Goal: Task Accomplishment & Management: Complete application form

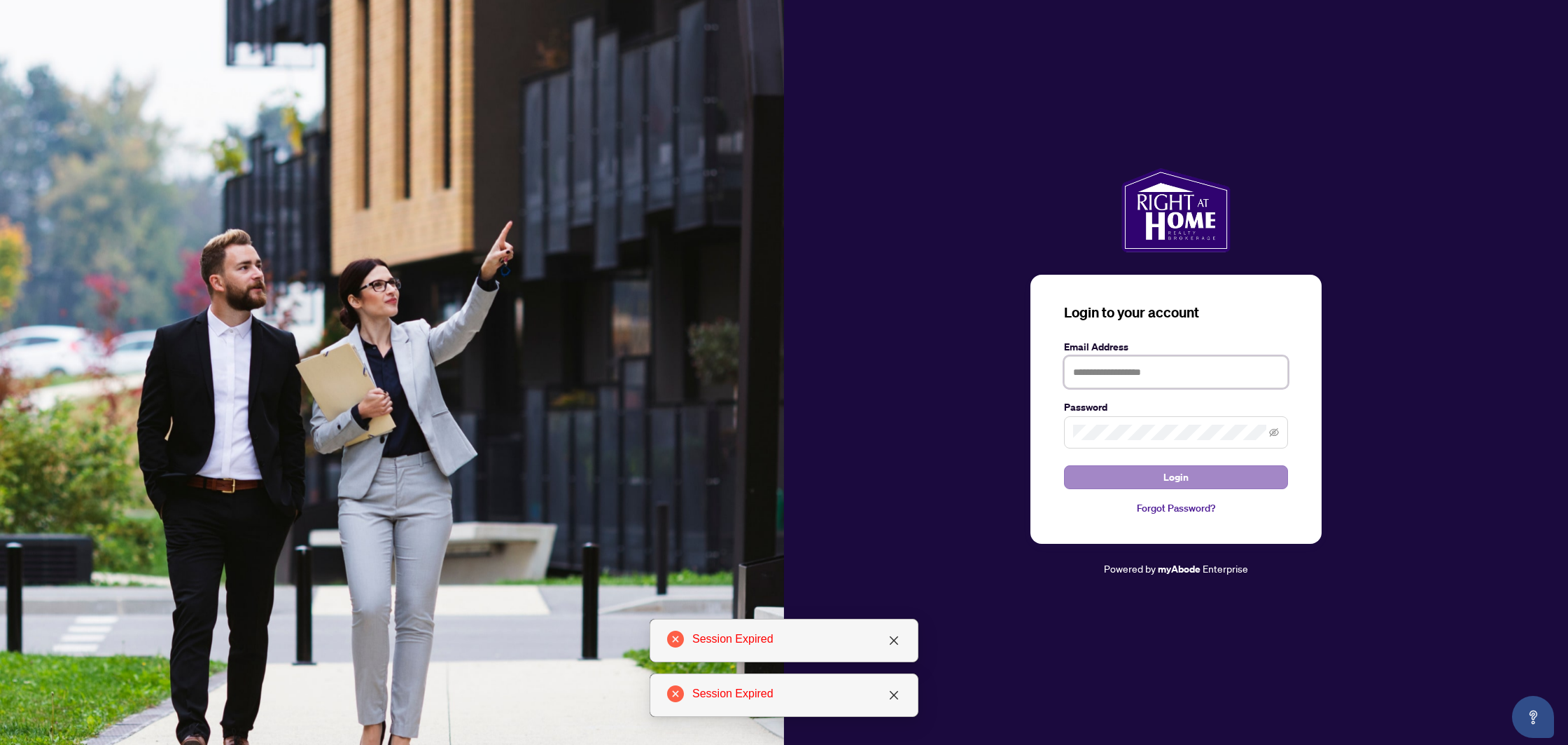
type input "**********"
click at [1100, 483] on button "Login" at bounding box center [1176, 477] width 224 height 24
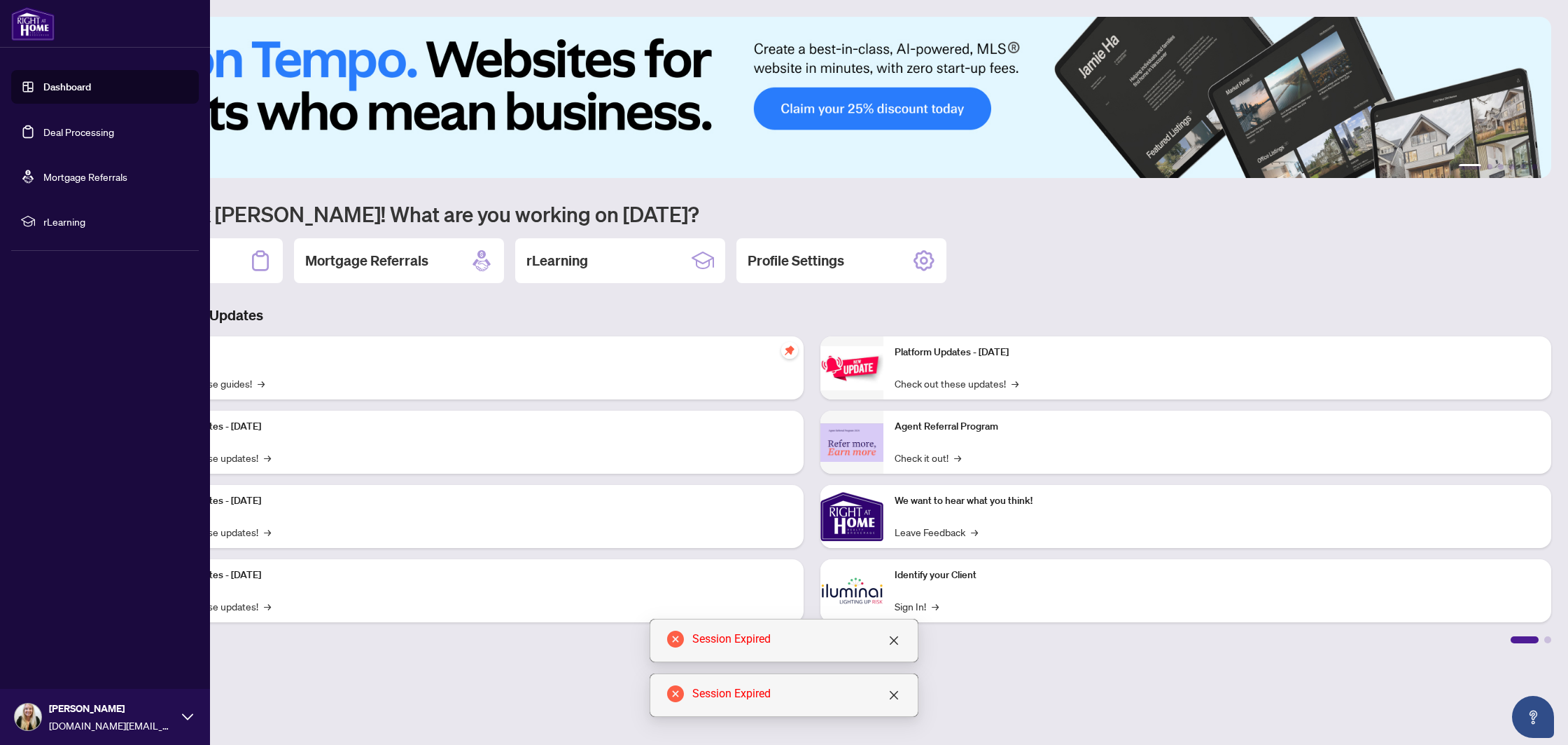
click at [99, 131] on link "Deal Processing" at bounding box center [78, 132] width 71 height 13
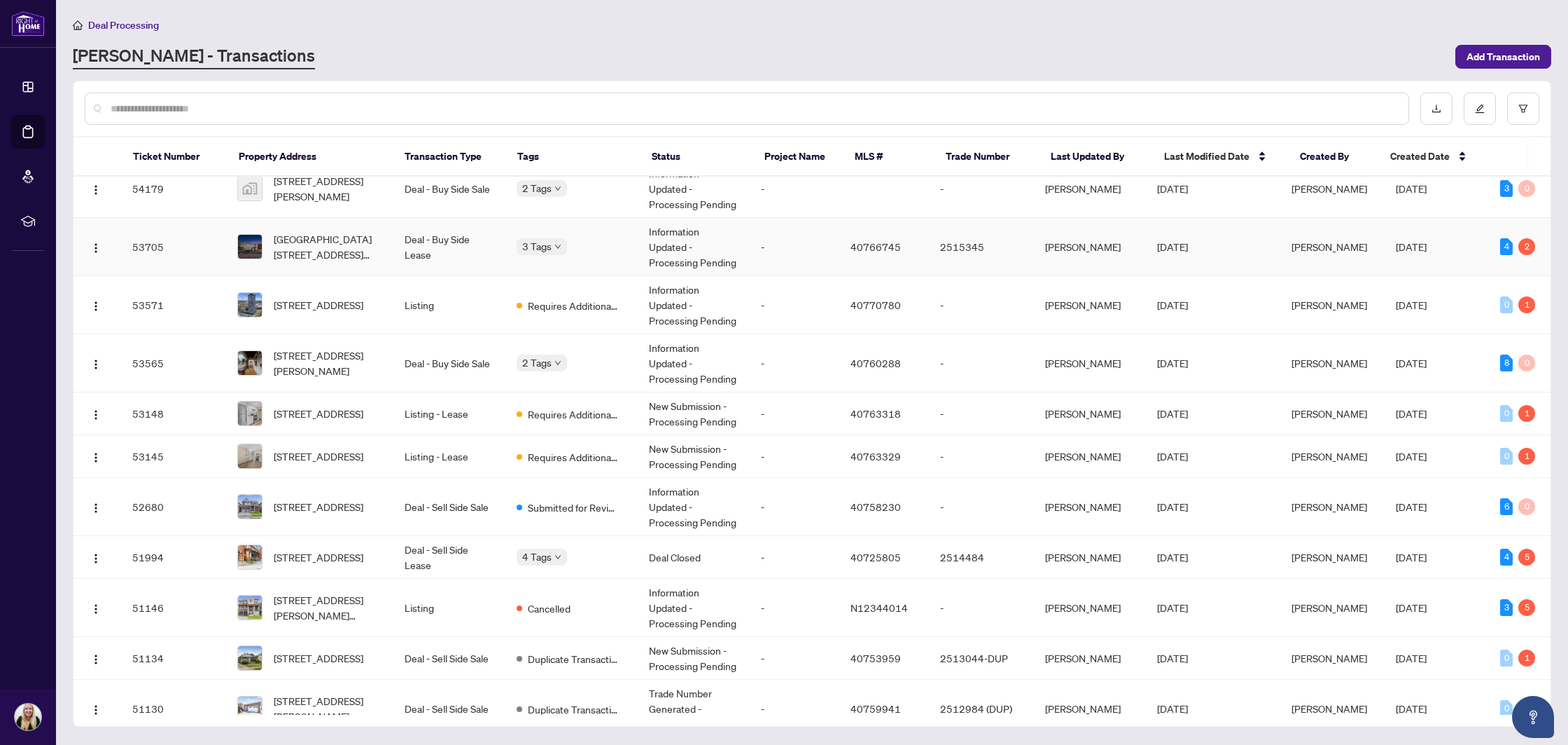
scroll to position [76, 0]
click at [450, 297] on td "Listing" at bounding box center [449, 304] width 112 height 58
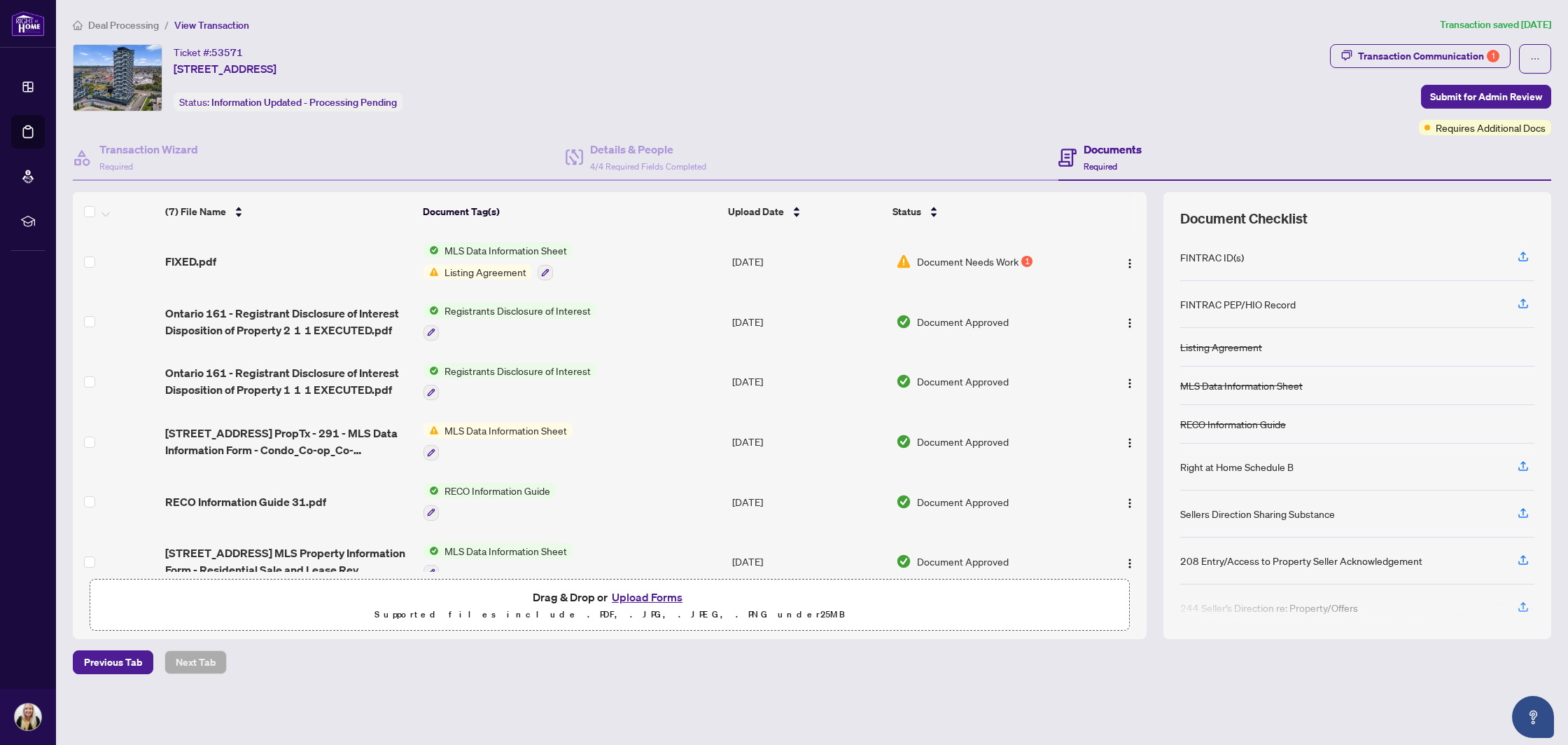
click at [1352, 39] on div "Deal Processing / View Transaction Transaction saved [DATE] Ticket #: 53571 [ST…" at bounding box center [811, 346] width 1490 height 657
click at [1364, 54] on div "Transaction Communication 1" at bounding box center [1429, 56] width 141 height 22
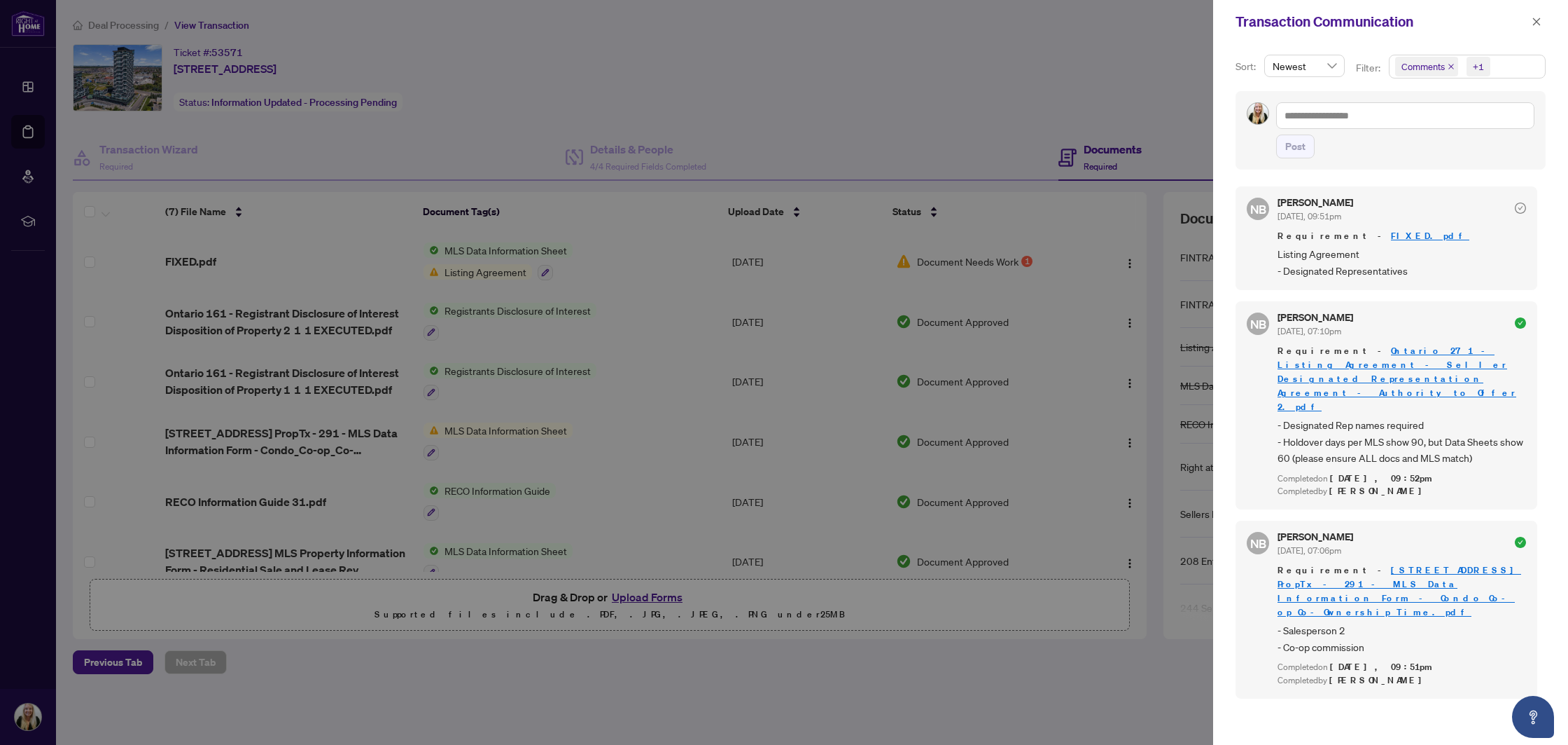
click at [1010, 103] on div at bounding box center [784, 372] width 1568 height 745
click at [1529, 28] on span at bounding box center [1537, 22] width 18 height 17
drag, startPoint x: 1547, startPoint y: 18, endPoint x: 1494, endPoint y: 22, distance: 53.2
click at [1547, 18] on div "Transaction Communication" at bounding box center [1391, 22] width 355 height 43
click at [1535, 22] on icon "close" at bounding box center [1536, 22] width 10 height 10
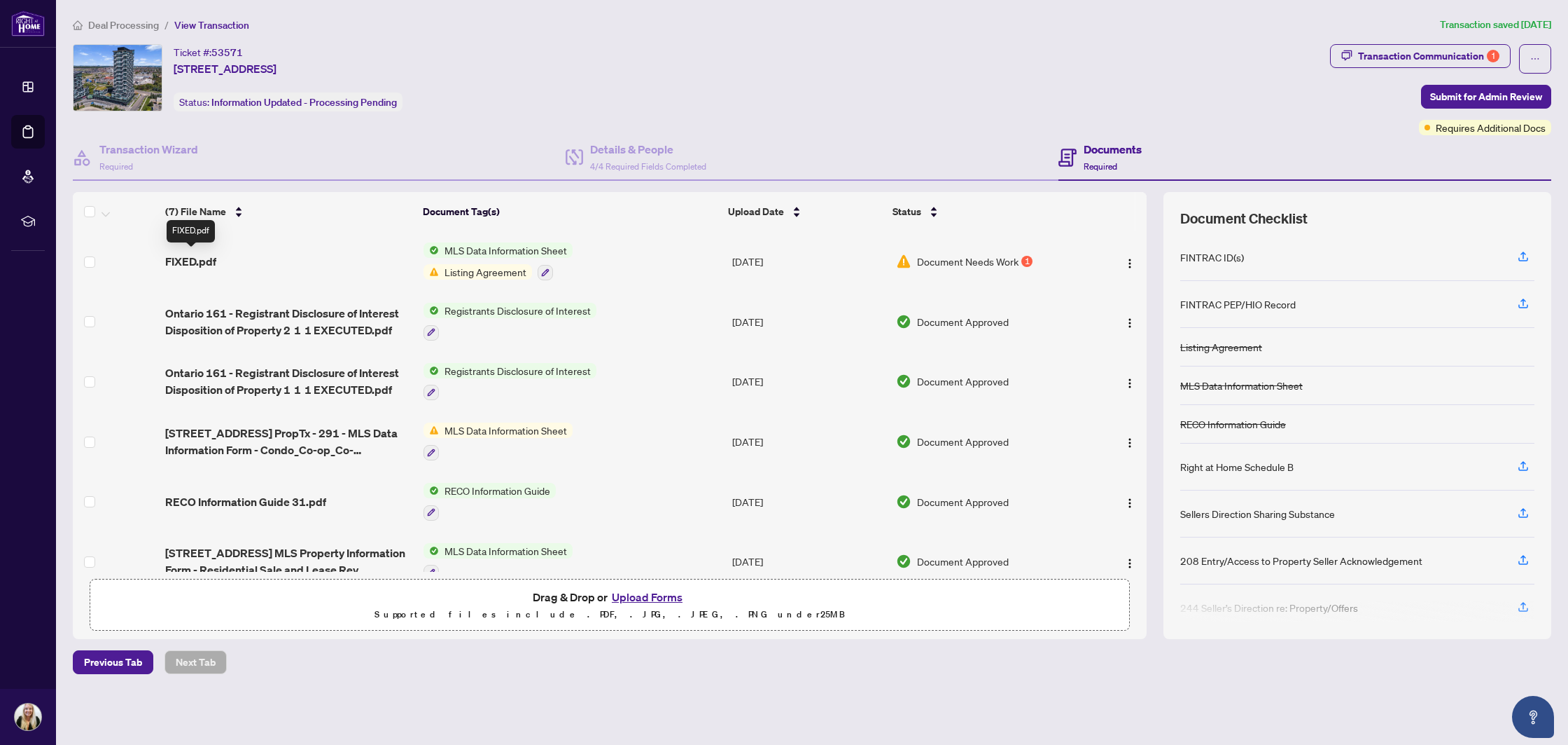
click at [208, 262] on span "FIXED.pdf" at bounding box center [190, 261] width 51 height 17
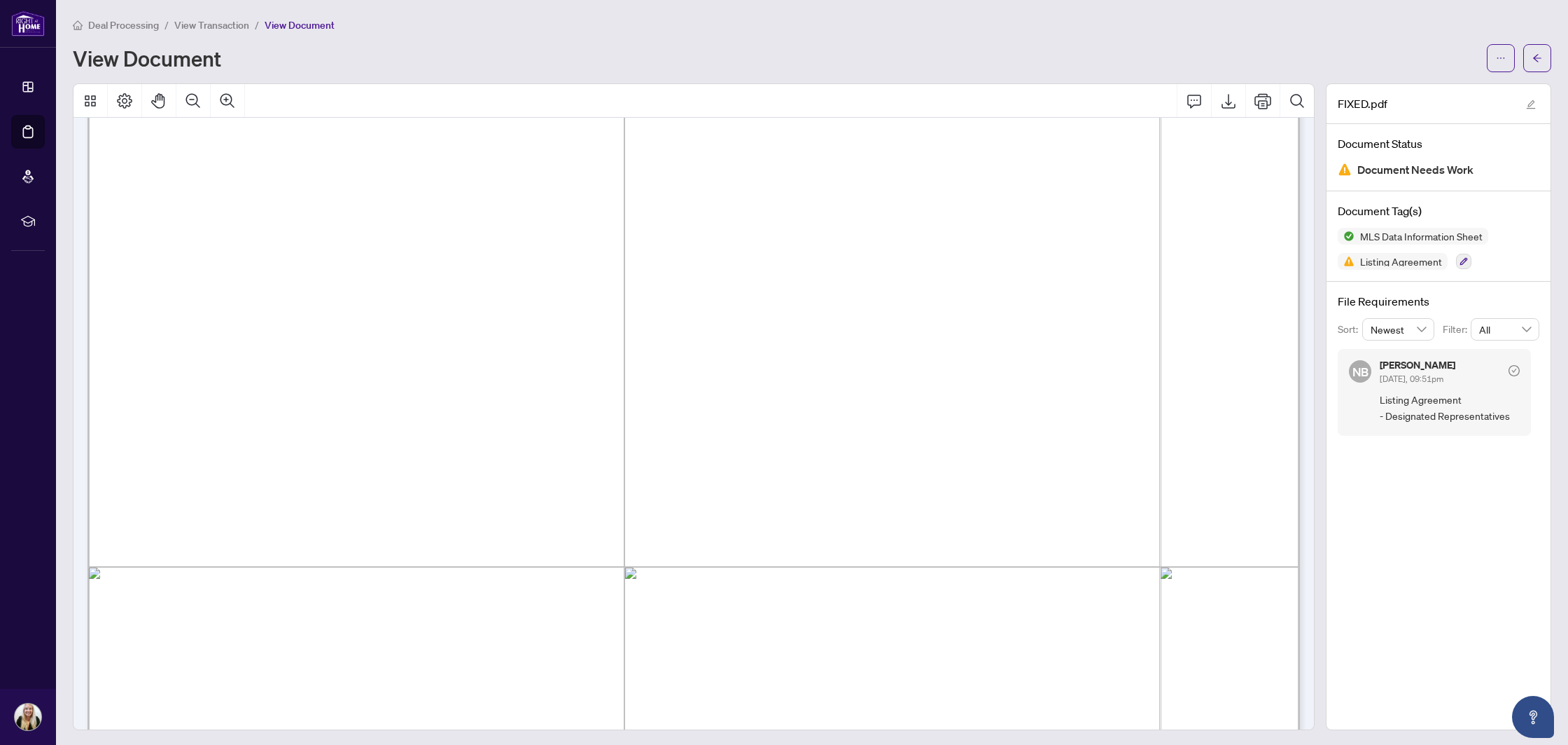
scroll to position [21061, 0]
click at [1499, 56] on icon "ellipsis" at bounding box center [1500, 58] width 10 height 10
click at [1443, 94] on span "Download" at bounding box center [1451, 88] width 106 height 16
click at [1543, 53] on button "button" at bounding box center [1538, 58] width 28 height 28
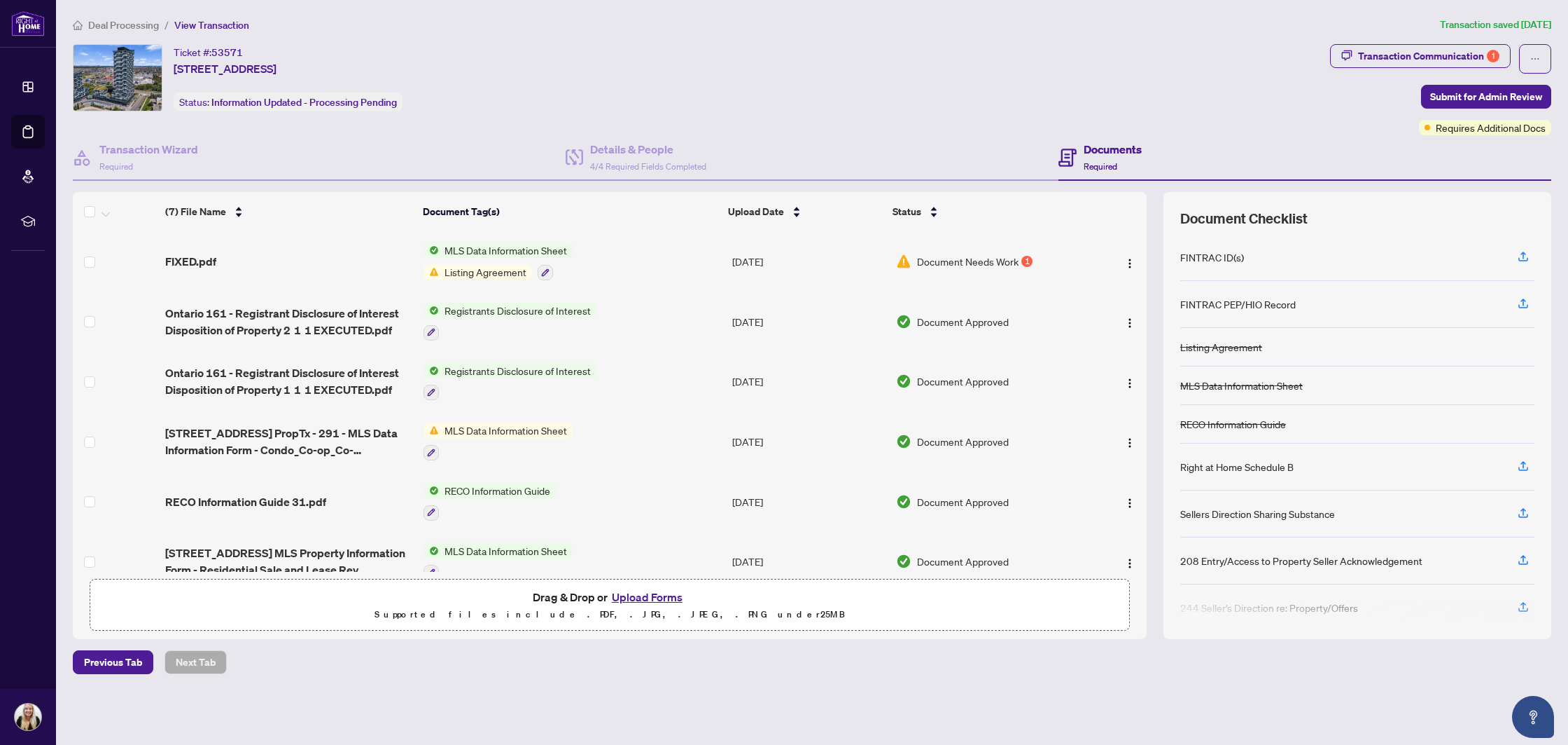
click at [647, 598] on button "Upload Forms" at bounding box center [647, 596] width 79 height 18
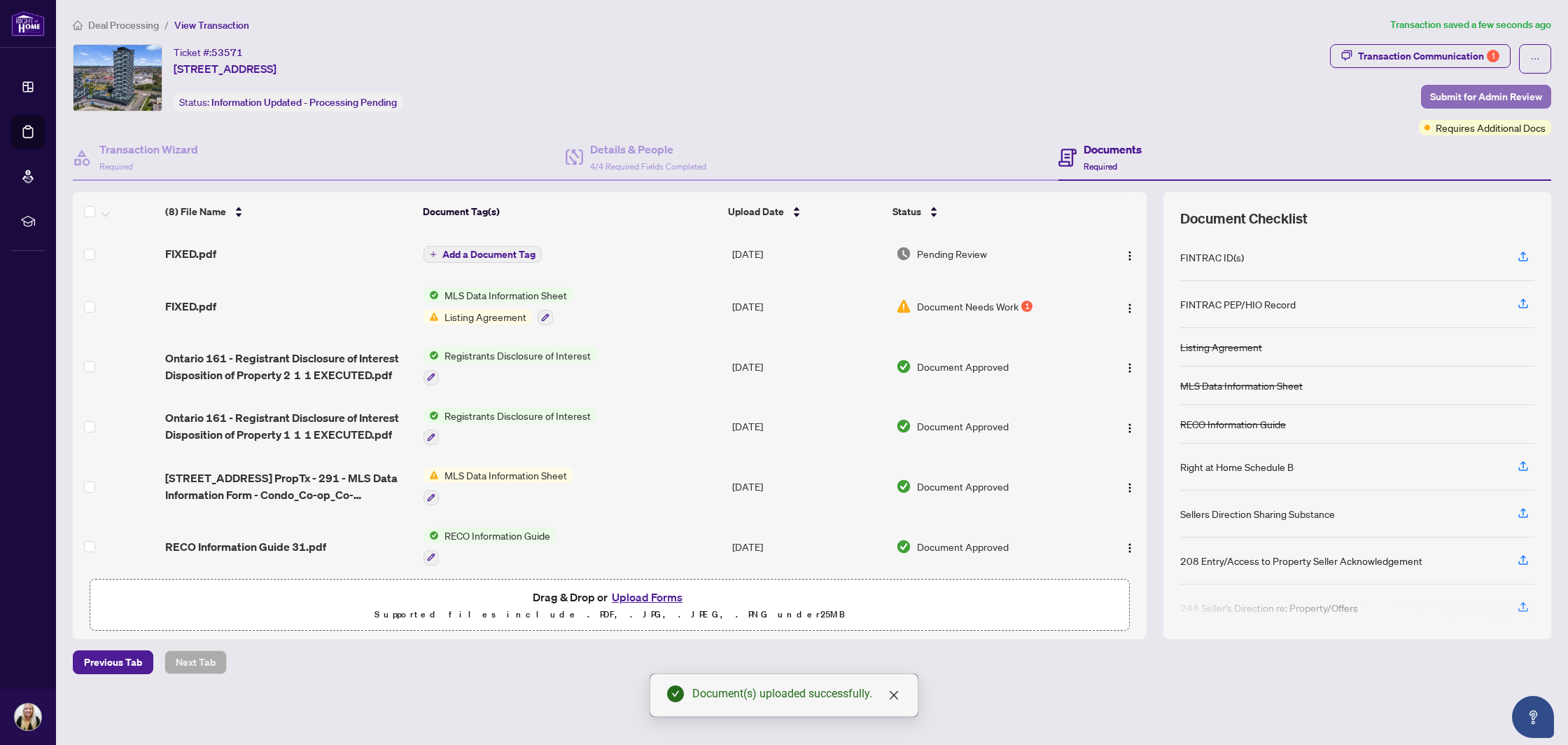
click at [1459, 94] on span "Submit for Admin Review" at bounding box center [1486, 97] width 112 height 22
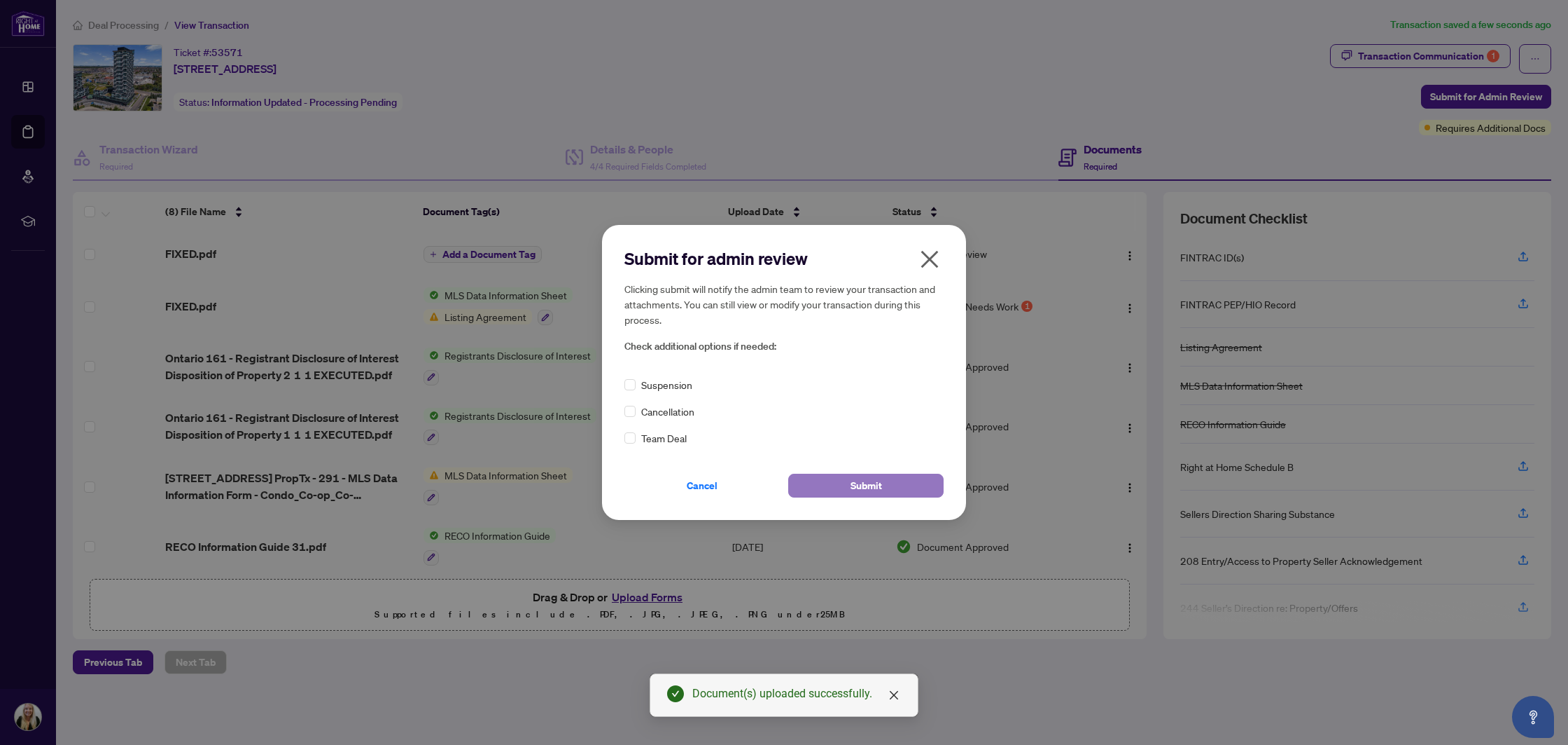
click at [881, 487] on span "Submit" at bounding box center [866, 486] width 31 height 22
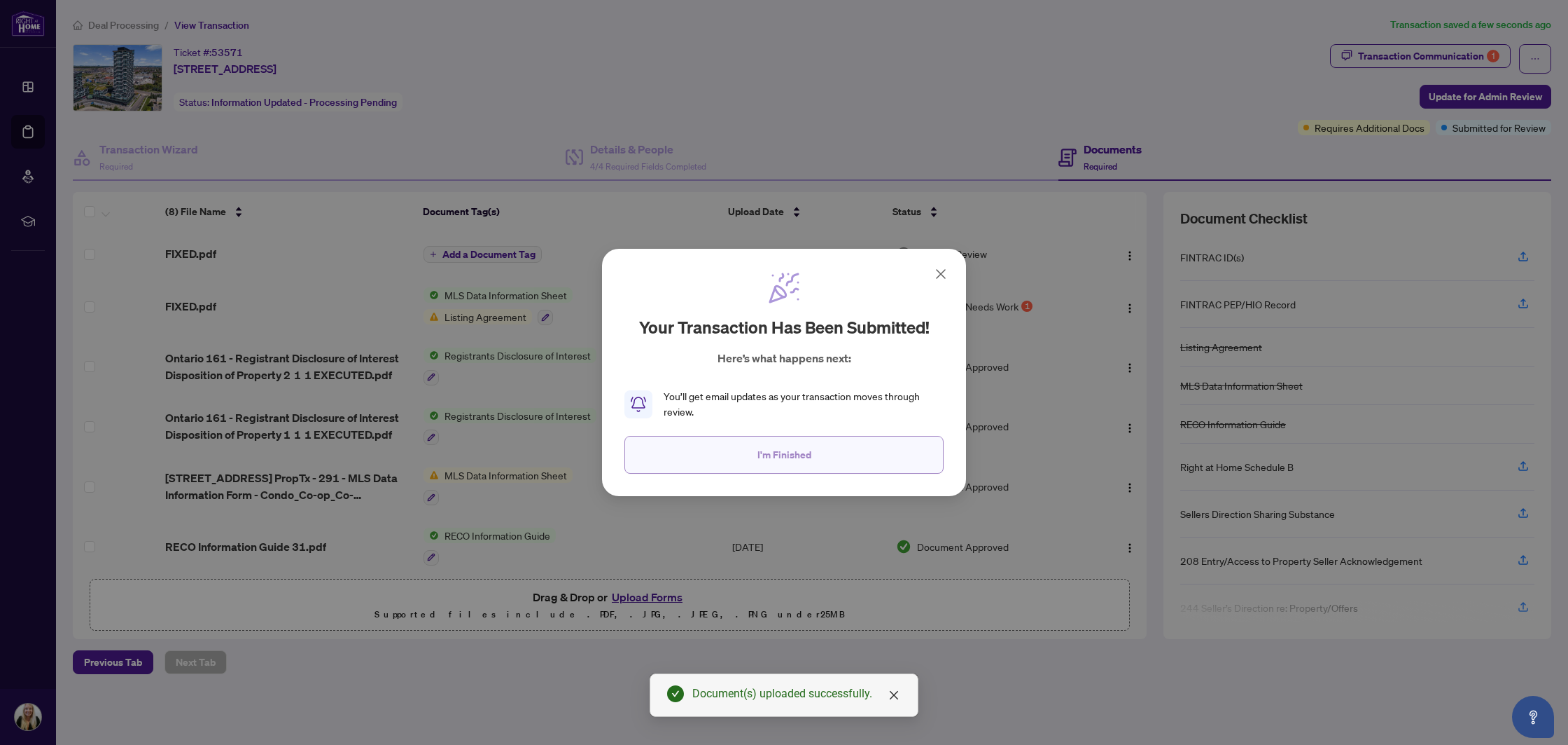
click at [672, 442] on button "I'm Finished" at bounding box center [784, 454] width 320 height 38
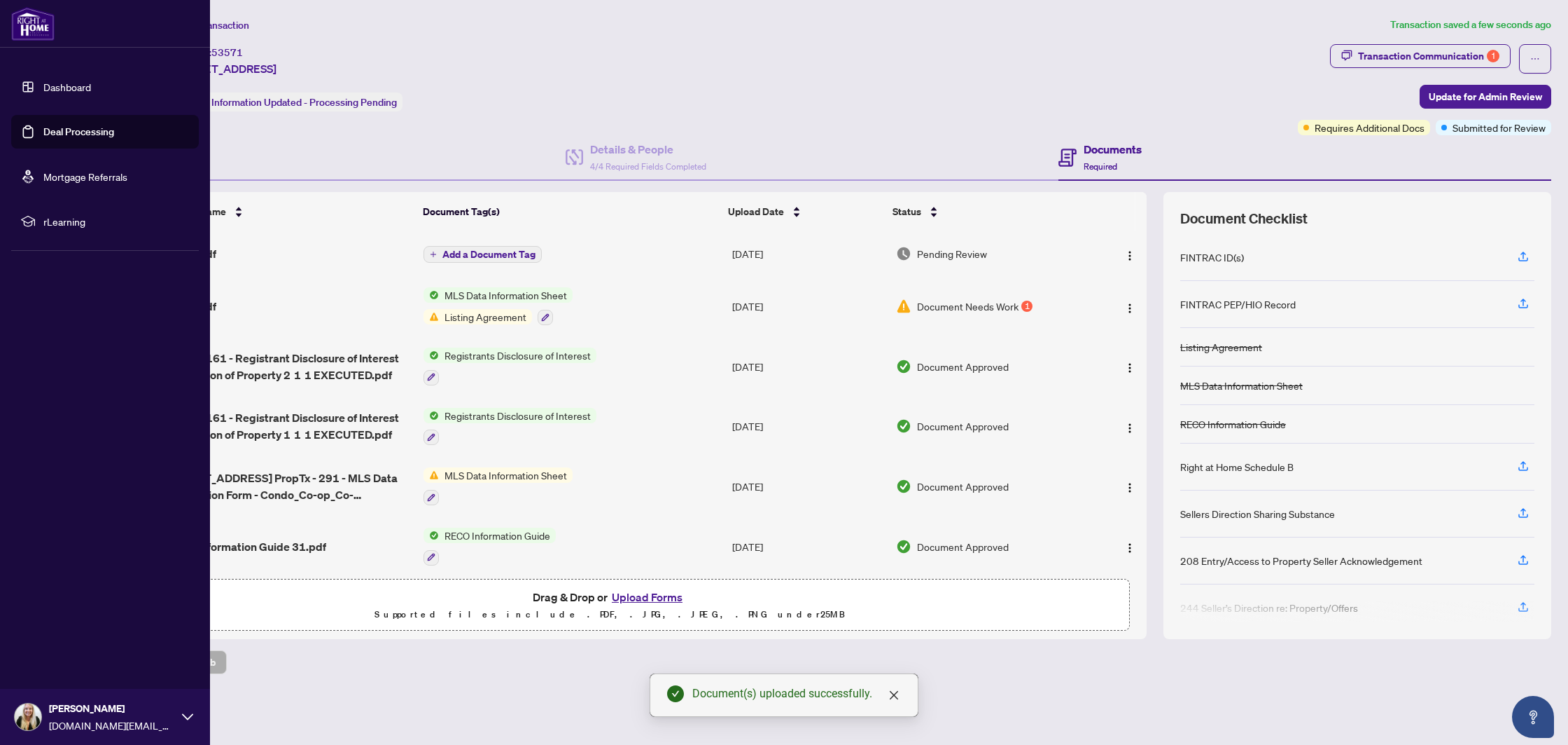
click at [43, 127] on link "Deal Processing" at bounding box center [78, 132] width 71 height 13
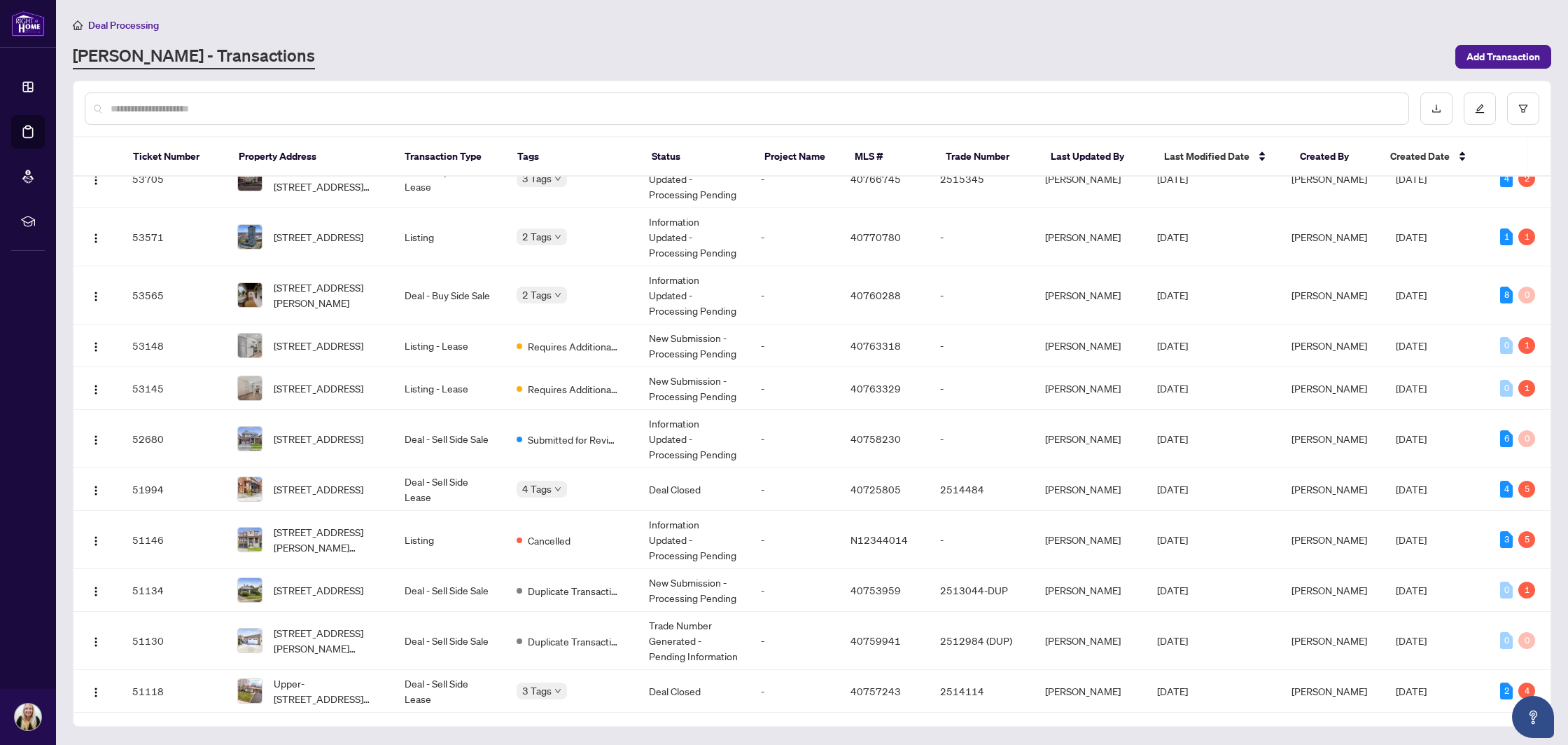
scroll to position [145, 0]
click at [824, 337] on td "-" at bounding box center [794, 343] width 90 height 42
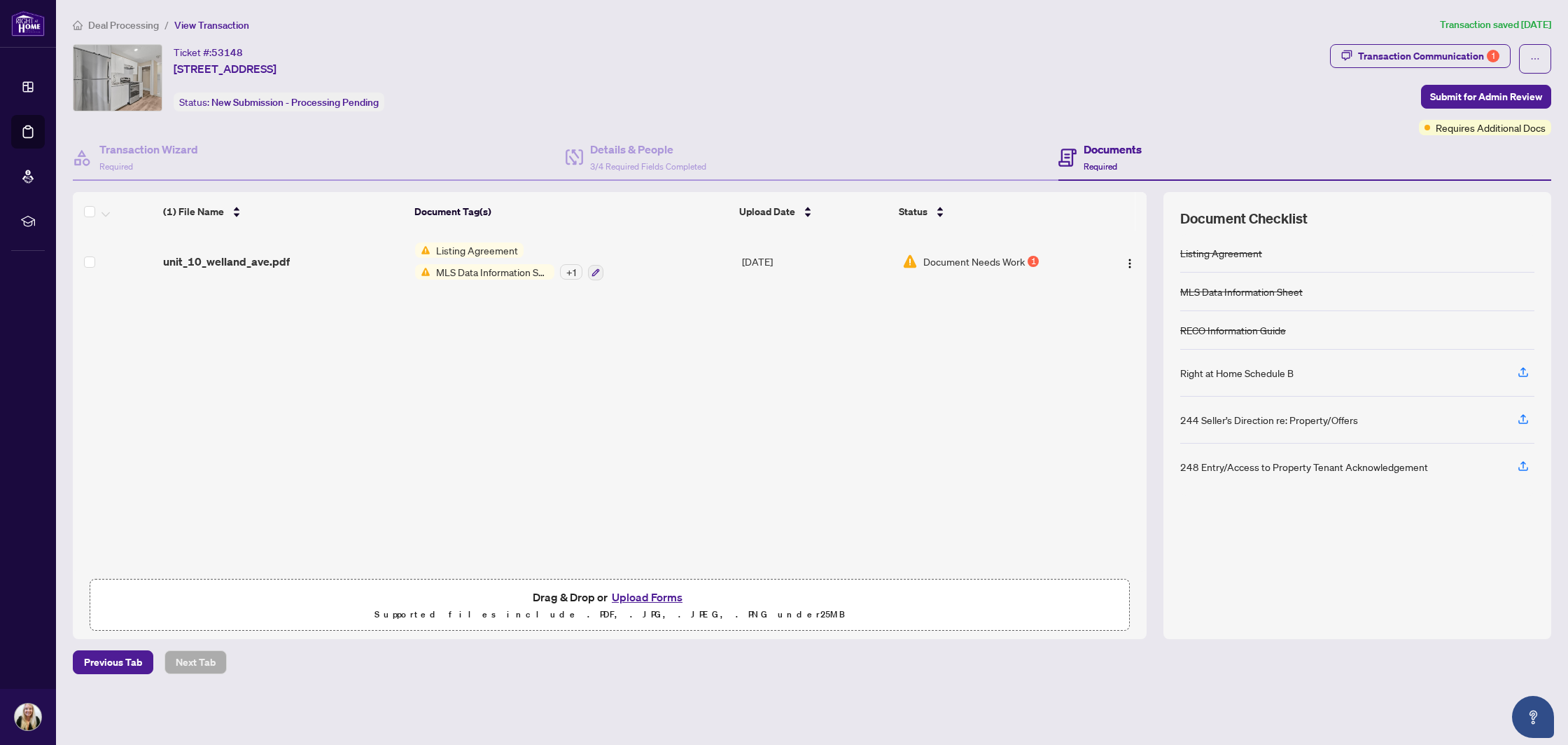
click at [951, 257] on span "Document Needs Work" at bounding box center [974, 261] width 102 height 16
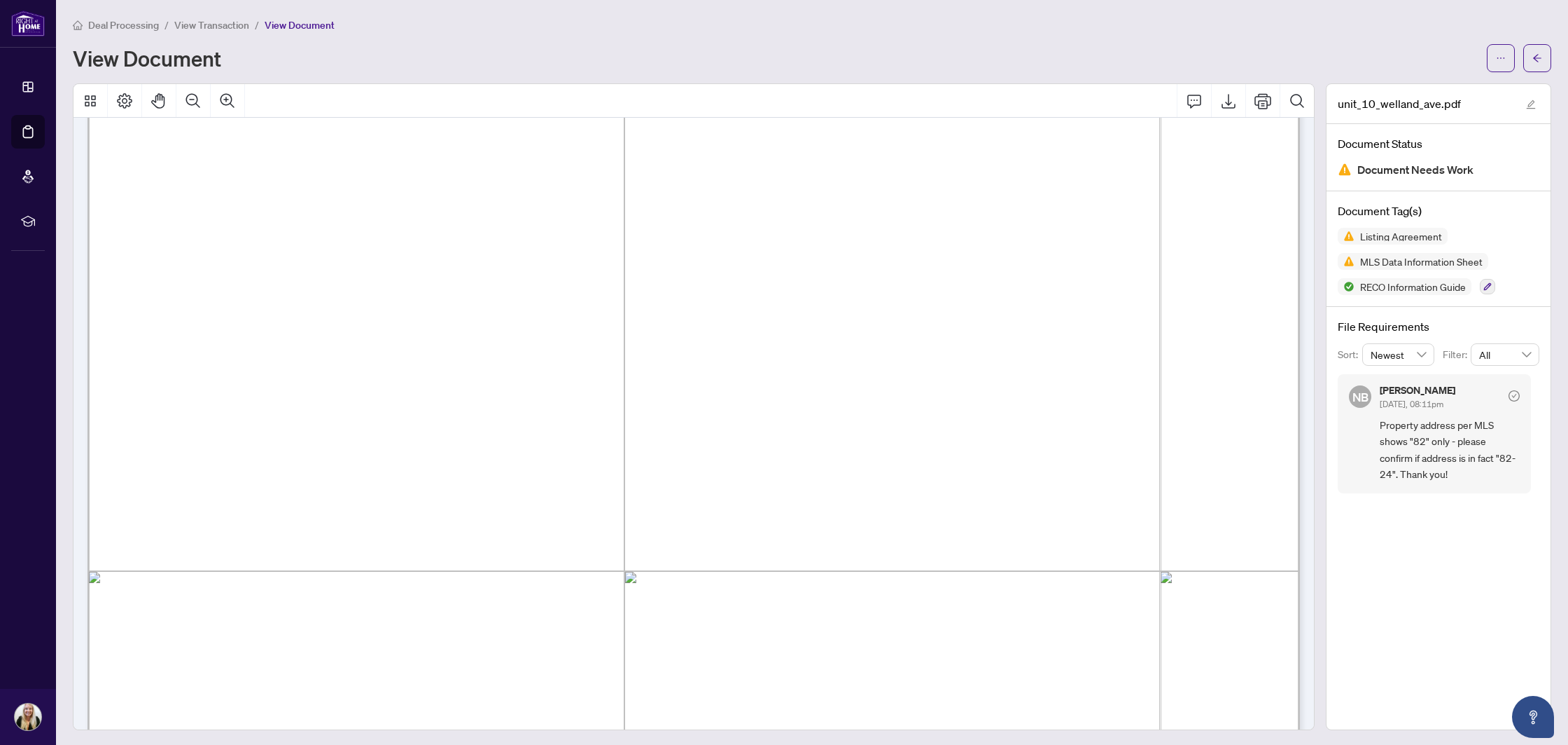
scroll to position [112, 0]
click at [1501, 59] on icon "ellipsis" at bounding box center [1500, 58] width 10 height 10
click at [1442, 88] on span "Download" at bounding box center [1451, 88] width 106 height 16
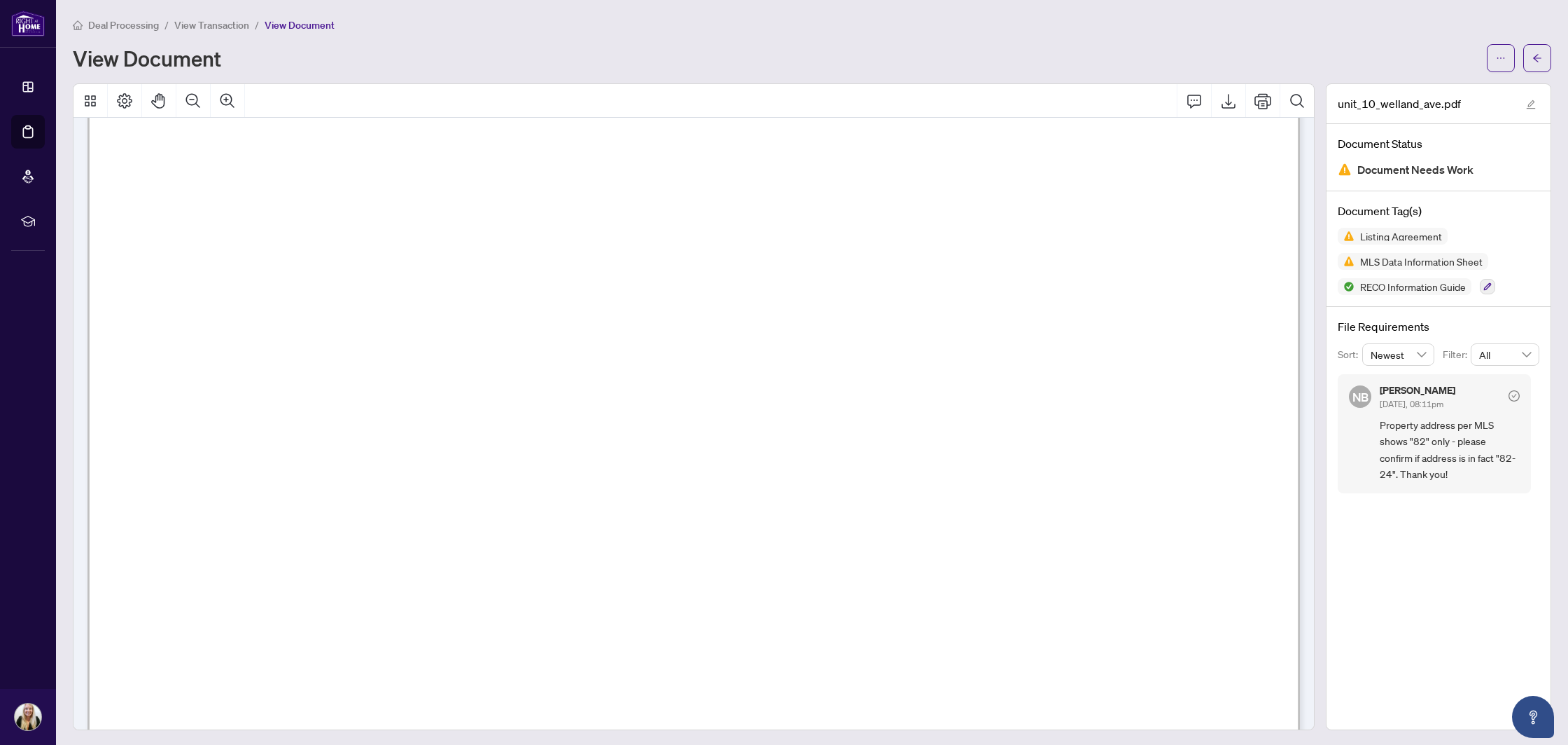
scroll to position [30158, 0]
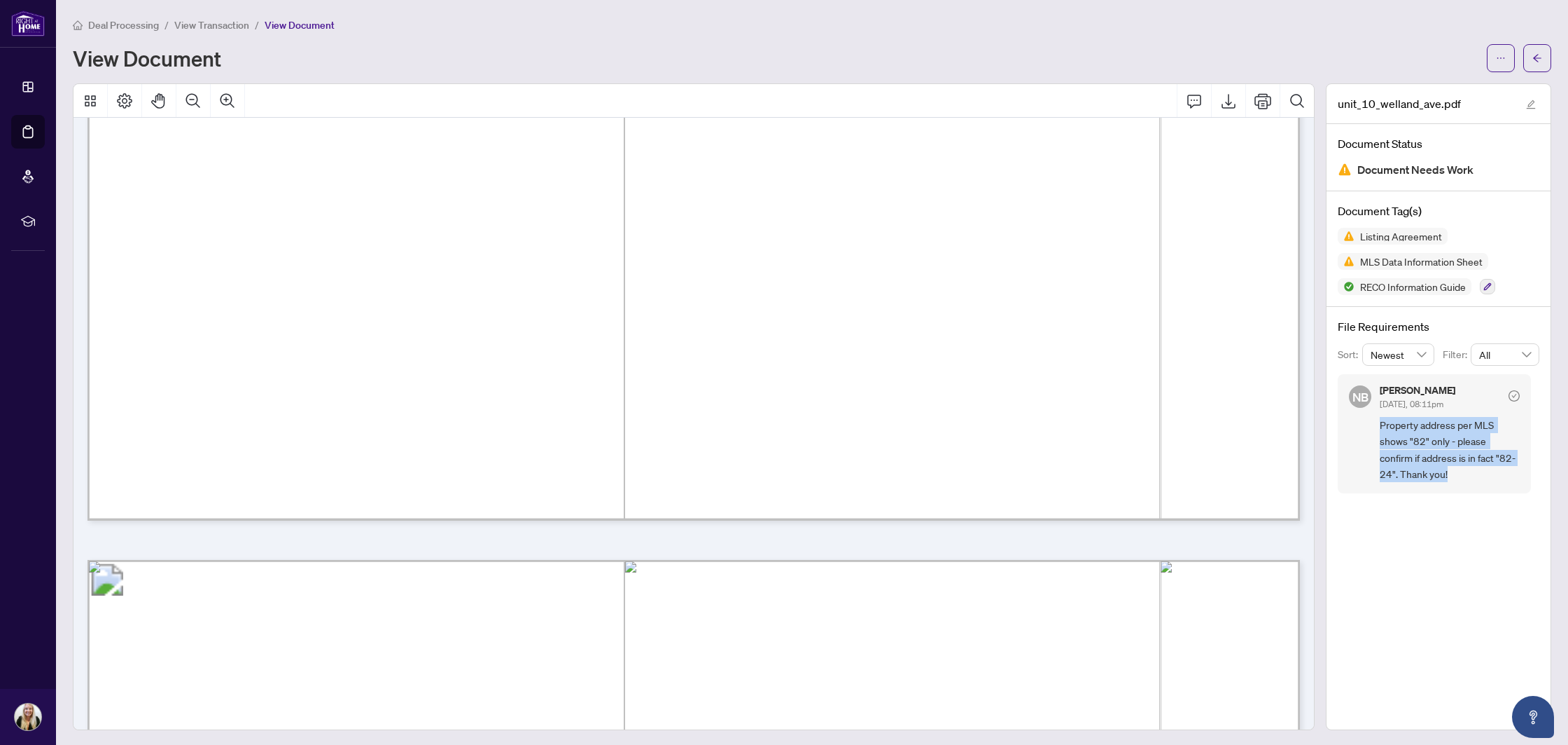
drag, startPoint x: 1382, startPoint y: 418, endPoint x: 1460, endPoint y: 472, distance: 94.9
click at [1460, 472] on span "Property address per MLS shows "82" only - please confirm if address is in fact…" at bounding box center [1450, 450] width 140 height 66
copy span "Property address per MLS shows "82" only - please confirm if address is in fact…"
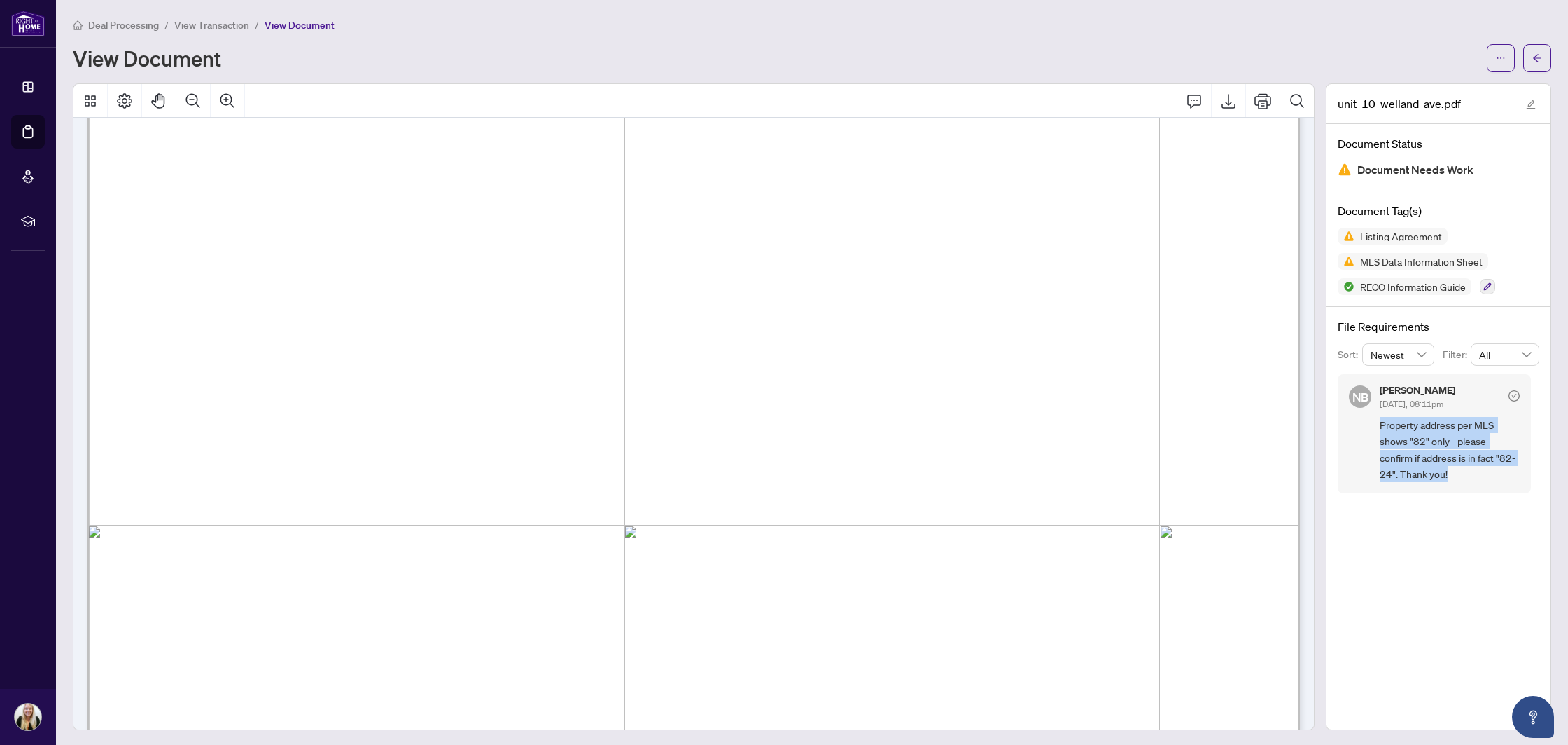
scroll to position [144, 0]
click at [1531, 54] on button "button" at bounding box center [1538, 58] width 28 height 28
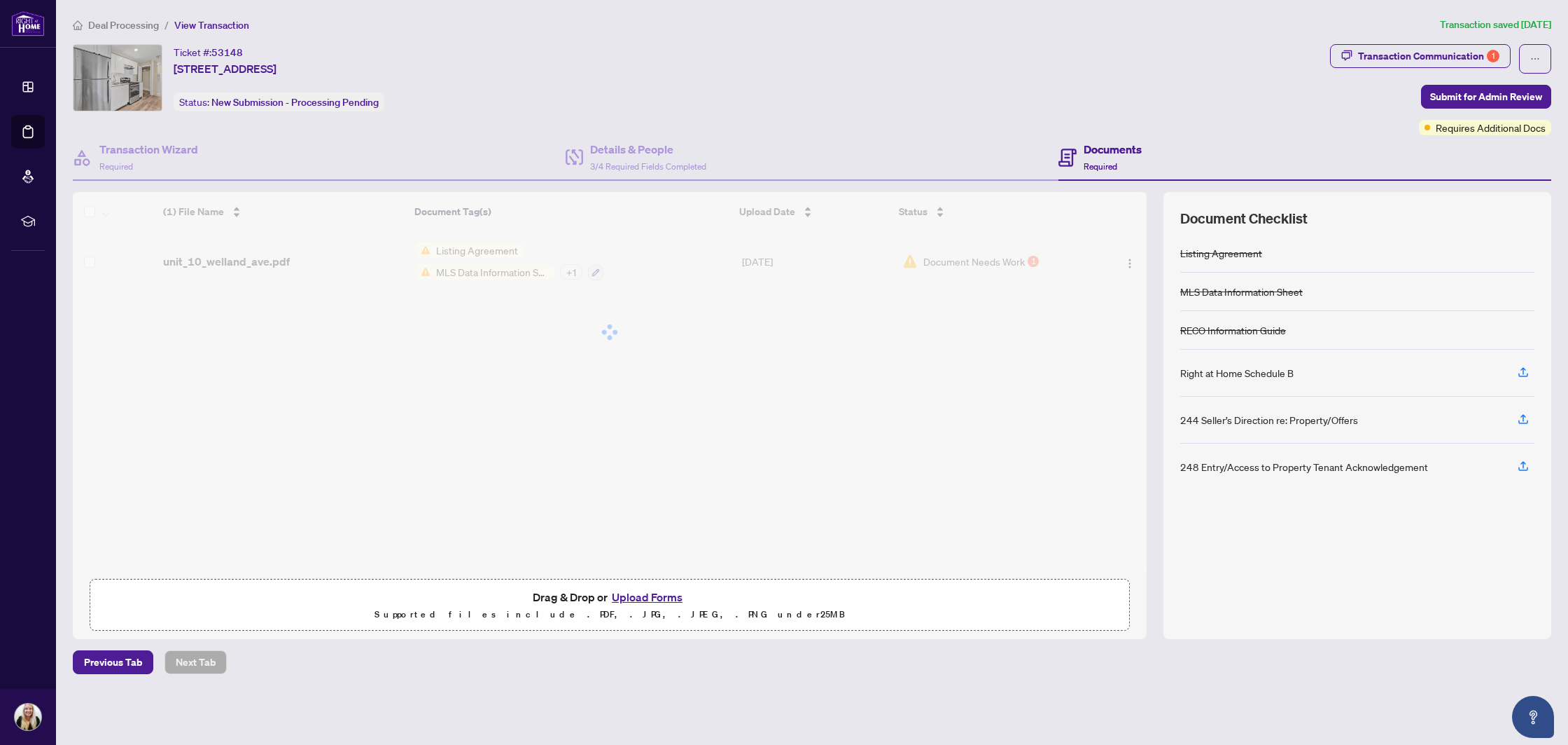
click at [643, 596] on button "Upload Forms" at bounding box center [647, 596] width 79 height 18
click at [873, 47] on div "Ticket #: 53148 [STREET_ADDRESS] Status: New Submission - Processing Pending" at bounding box center [699, 77] width 1252 height 67
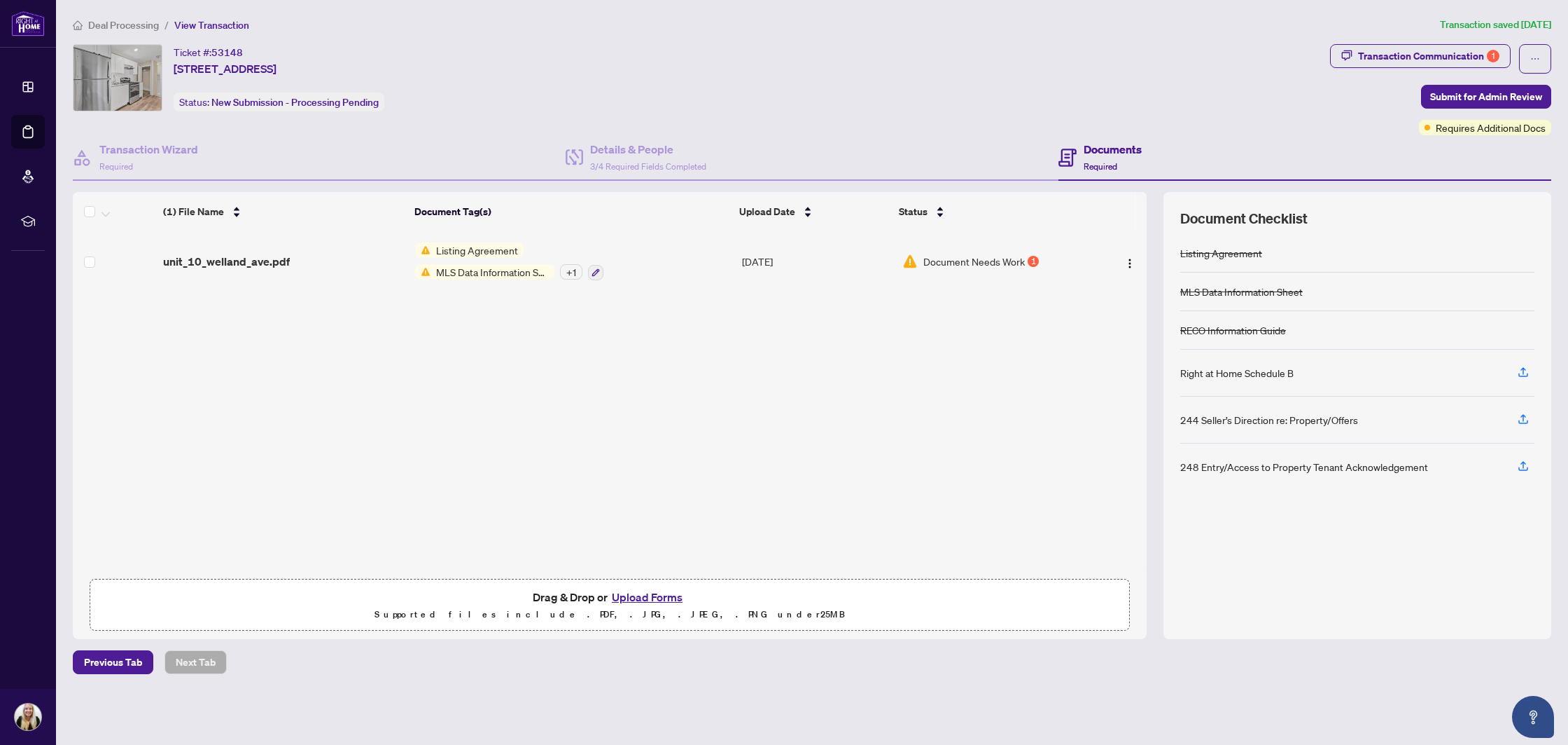
click at [645, 599] on button "Upload Forms" at bounding box center [647, 596] width 79 height 18
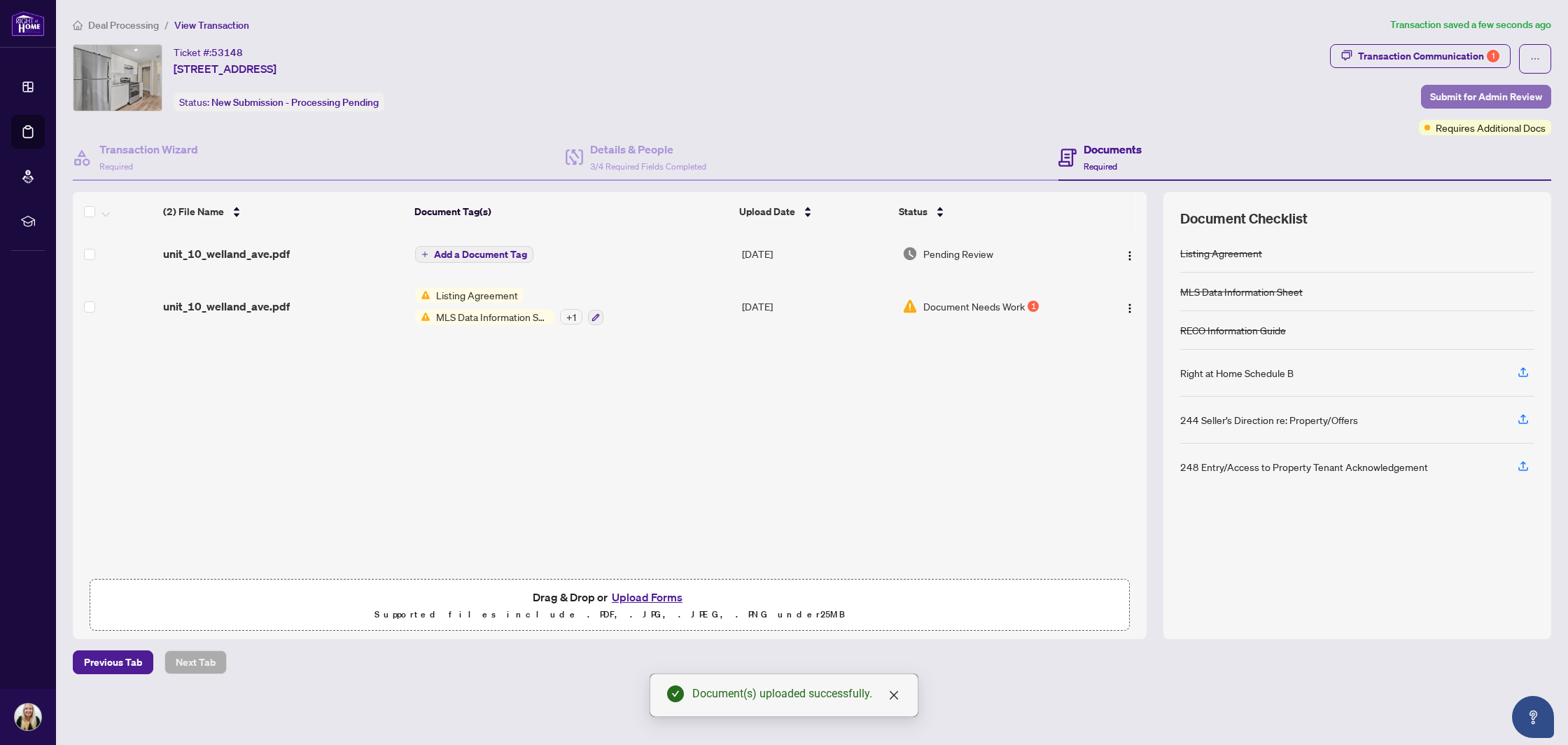
click at [1466, 95] on span "Submit for Admin Review" at bounding box center [1486, 97] width 112 height 22
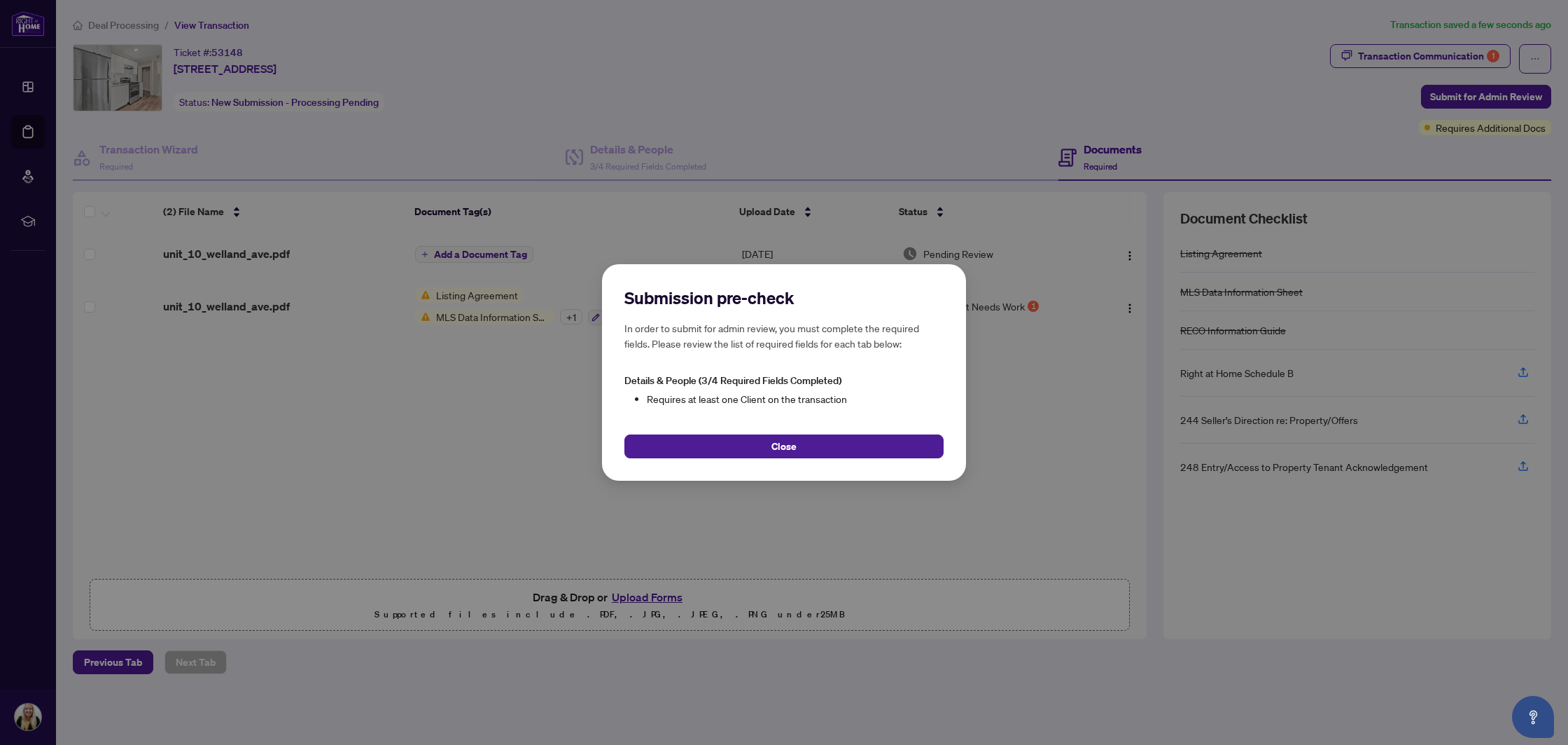
drag, startPoint x: 826, startPoint y: 437, endPoint x: 820, endPoint y: 424, distance: 14.3
click at [826, 437] on button "Close" at bounding box center [784, 446] width 320 height 24
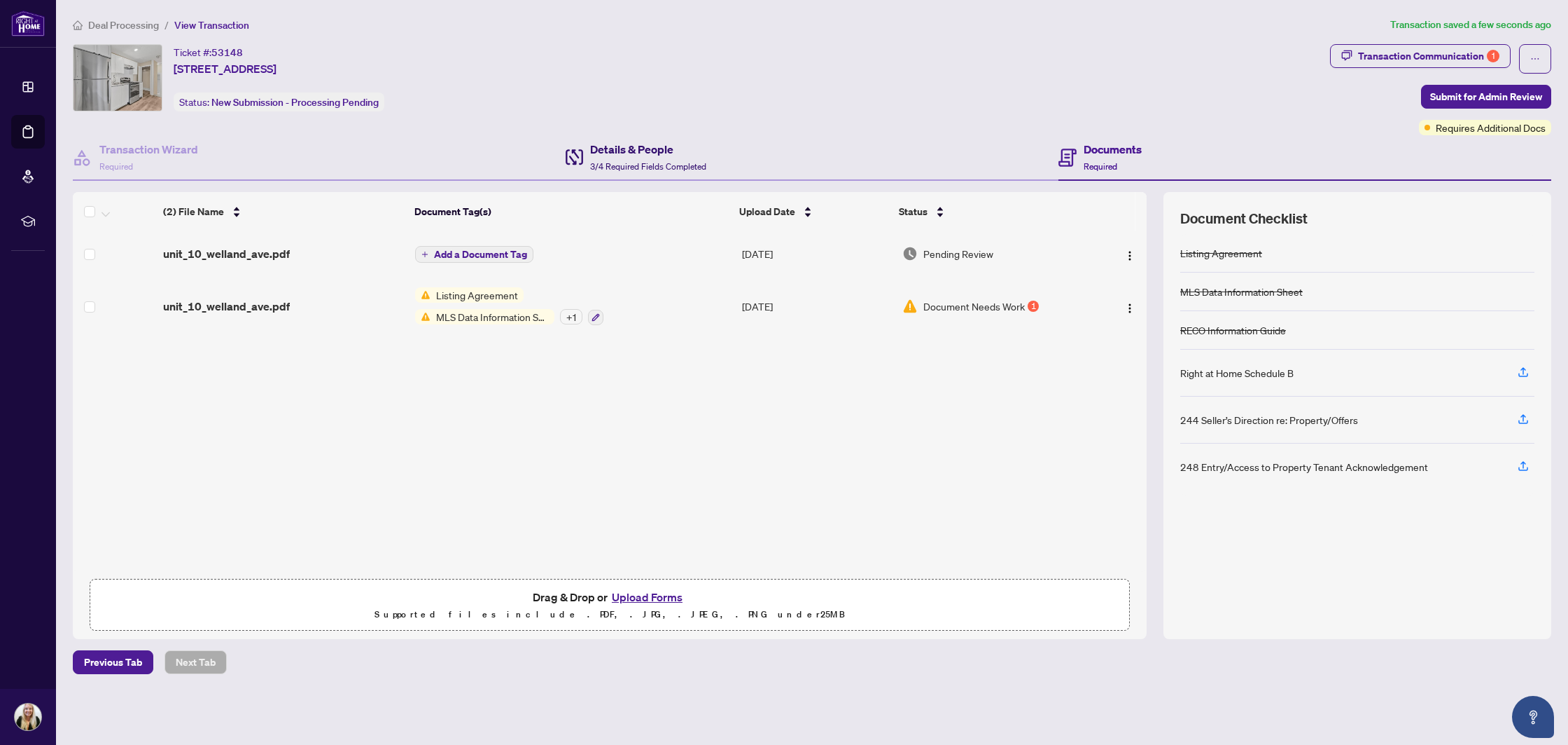
drag, startPoint x: 626, startPoint y: 159, endPoint x: 592, endPoint y: 91, distance: 76.0
click at [626, 159] on div "Details & People 3/4 Required Fields Completed" at bounding box center [648, 157] width 116 height 33
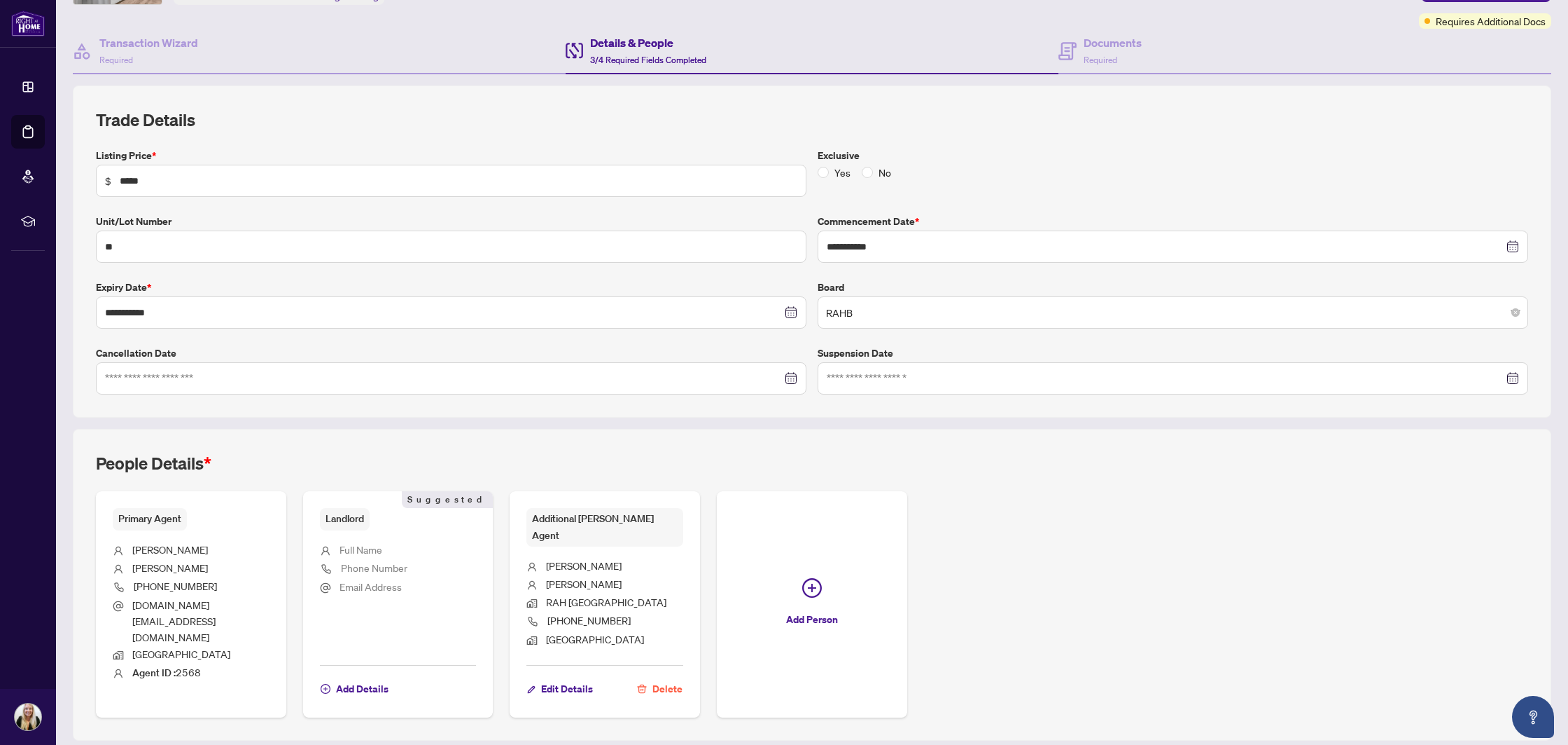
scroll to position [137, 0]
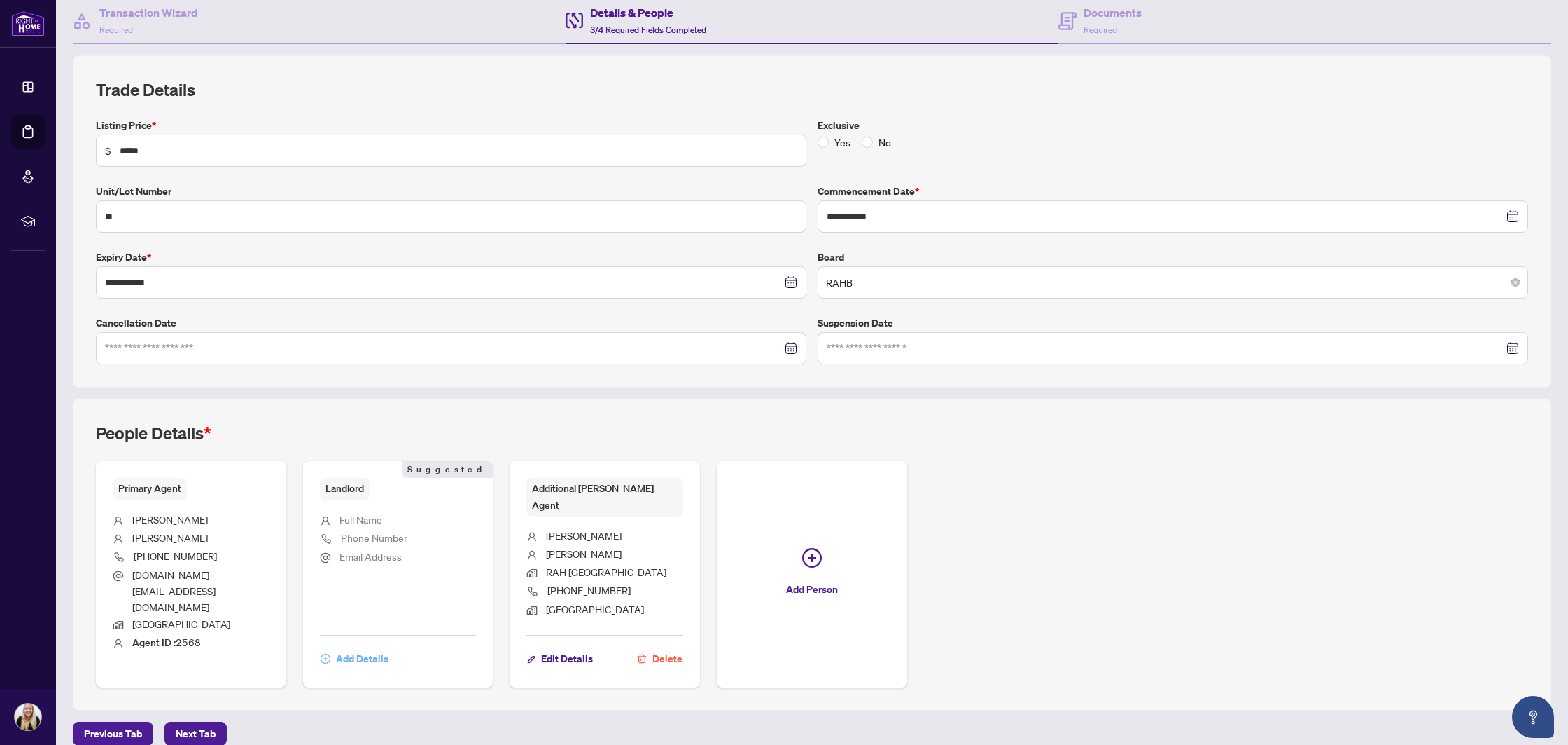
click at [357, 648] on span "Add Details" at bounding box center [362, 659] width 53 height 22
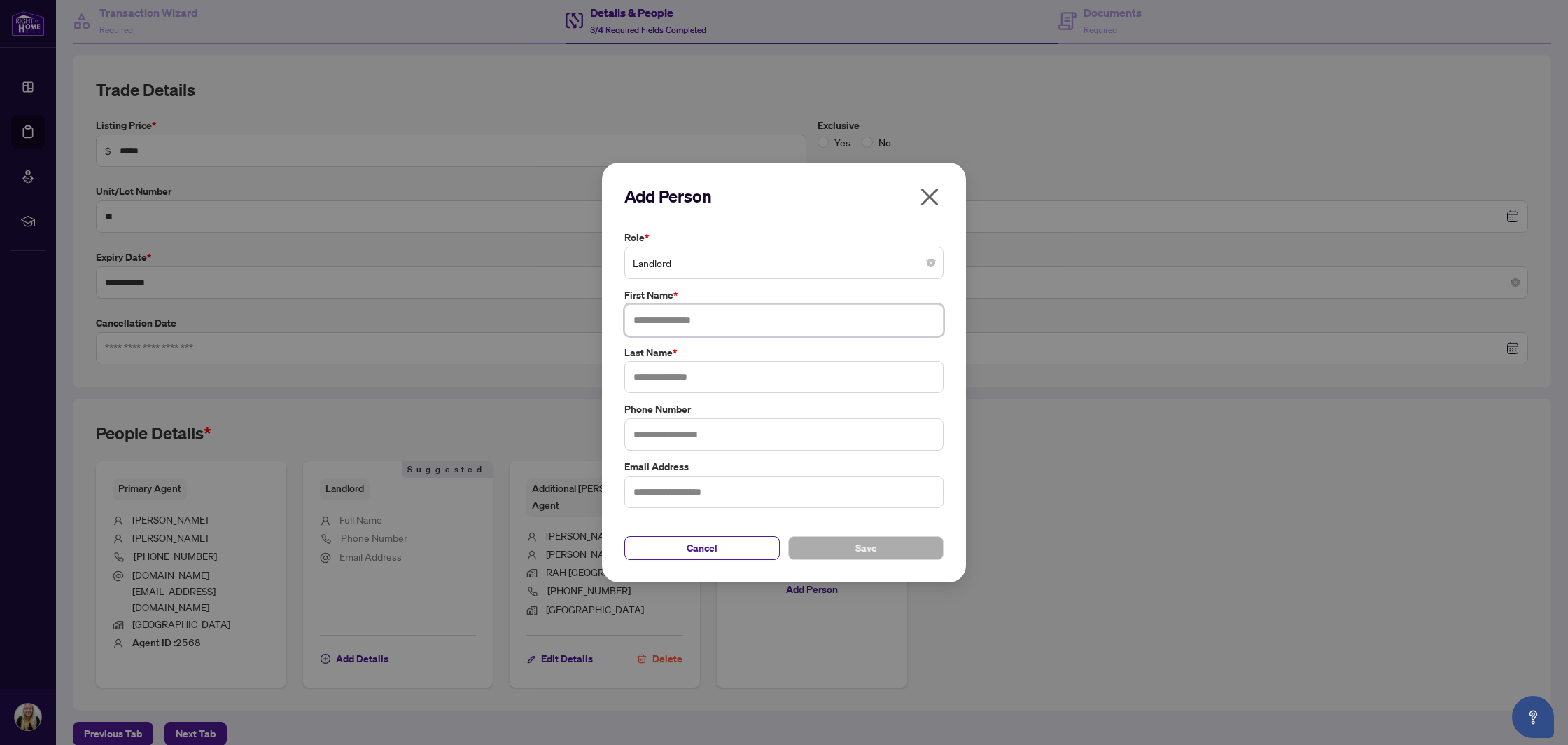
click at [672, 313] on input "text" at bounding box center [784, 320] width 320 height 32
paste input "**********"
drag, startPoint x: 770, startPoint y: 318, endPoint x: 681, endPoint y: 317, distance: 89.0
click at [681, 317] on input "**********" at bounding box center [784, 320] width 320 height 32
type input "********"
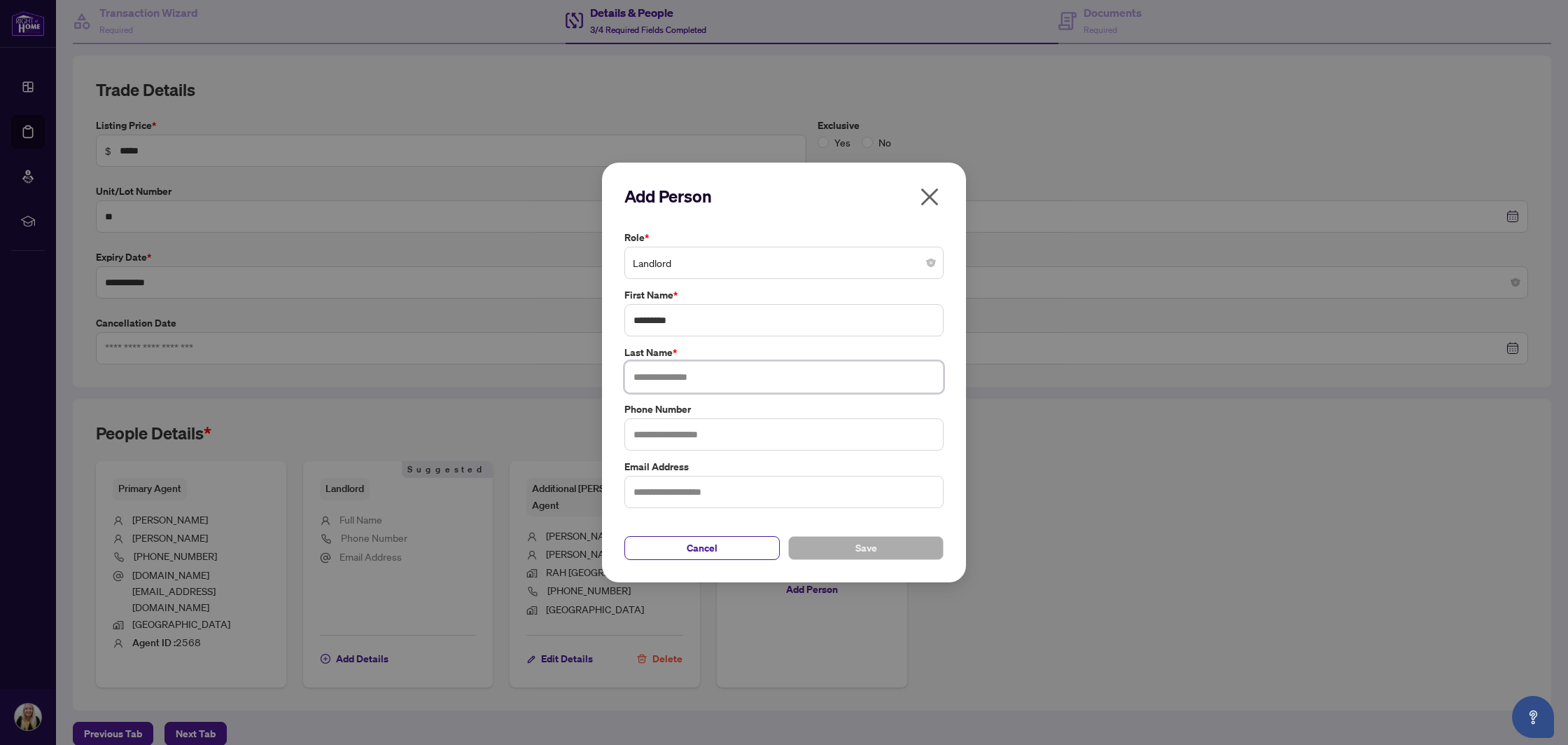
click at [686, 377] on input "text" at bounding box center [784, 376] width 320 height 32
paste input "**********"
type input "**********"
click at [871, 555] on span "Save" at bounding box center [866, 548] width 22 height 22
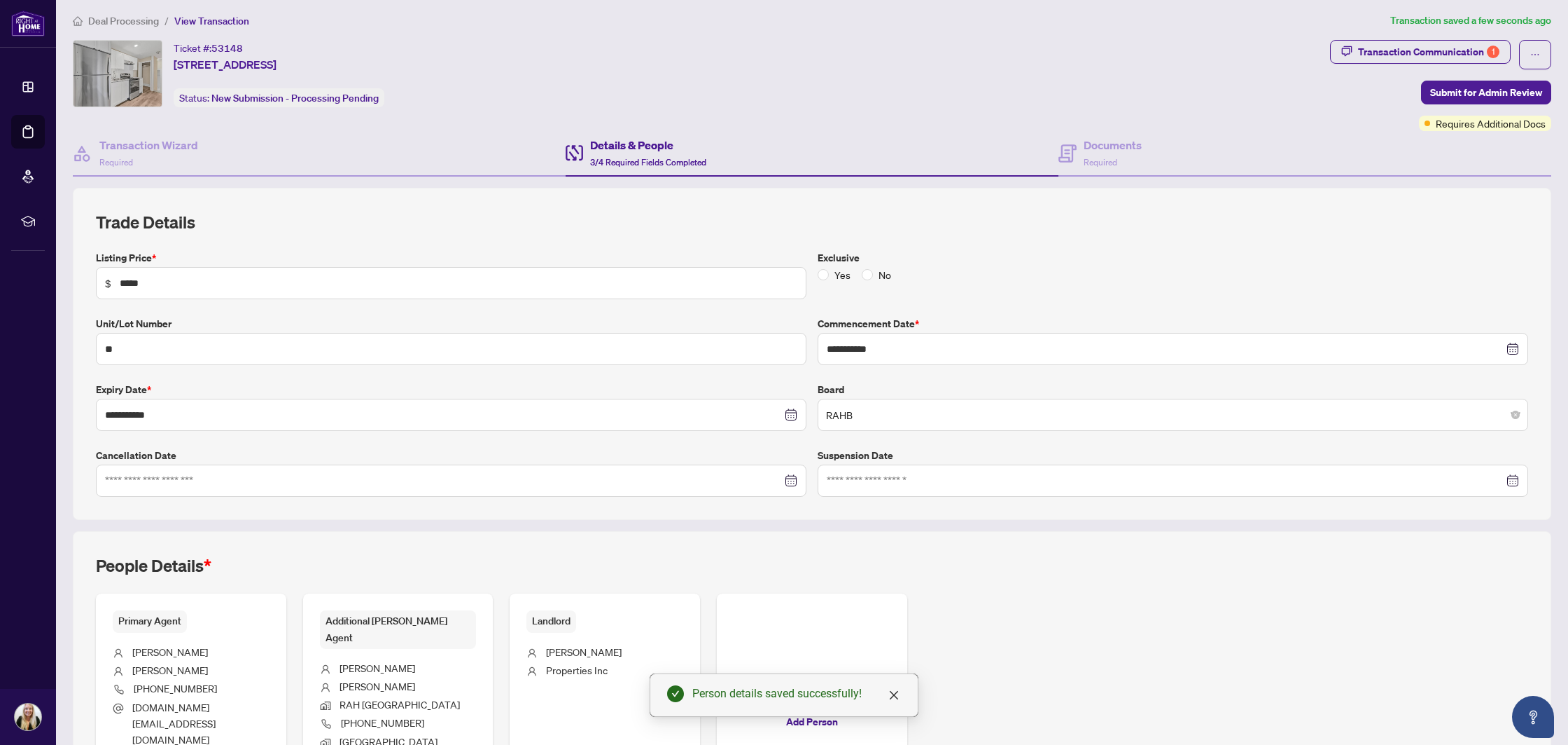
scroll to position [0, 0]
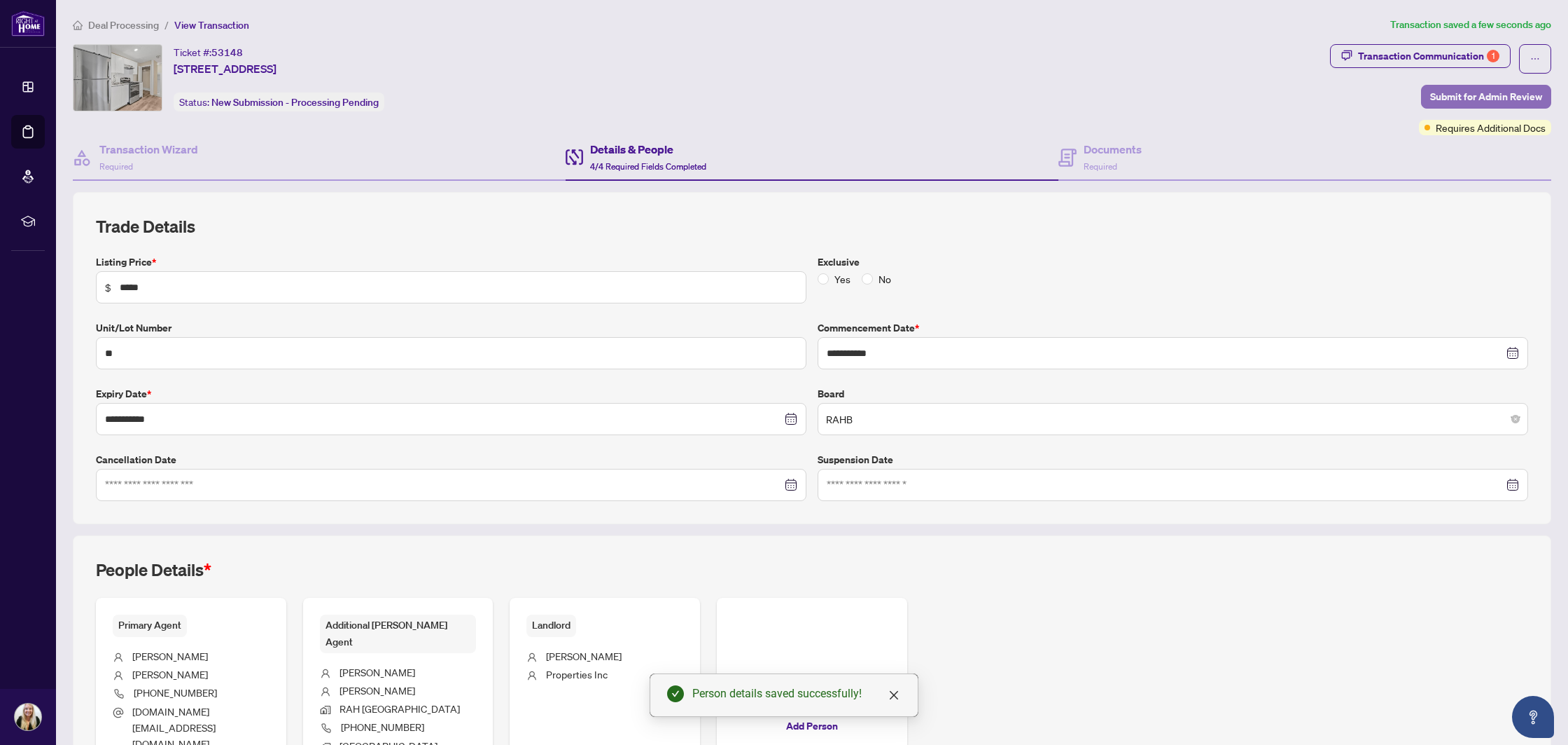
click at [1443, 94] on span "Submit for Admin Review" at bounding box center [1486, 97] width 112 height 22
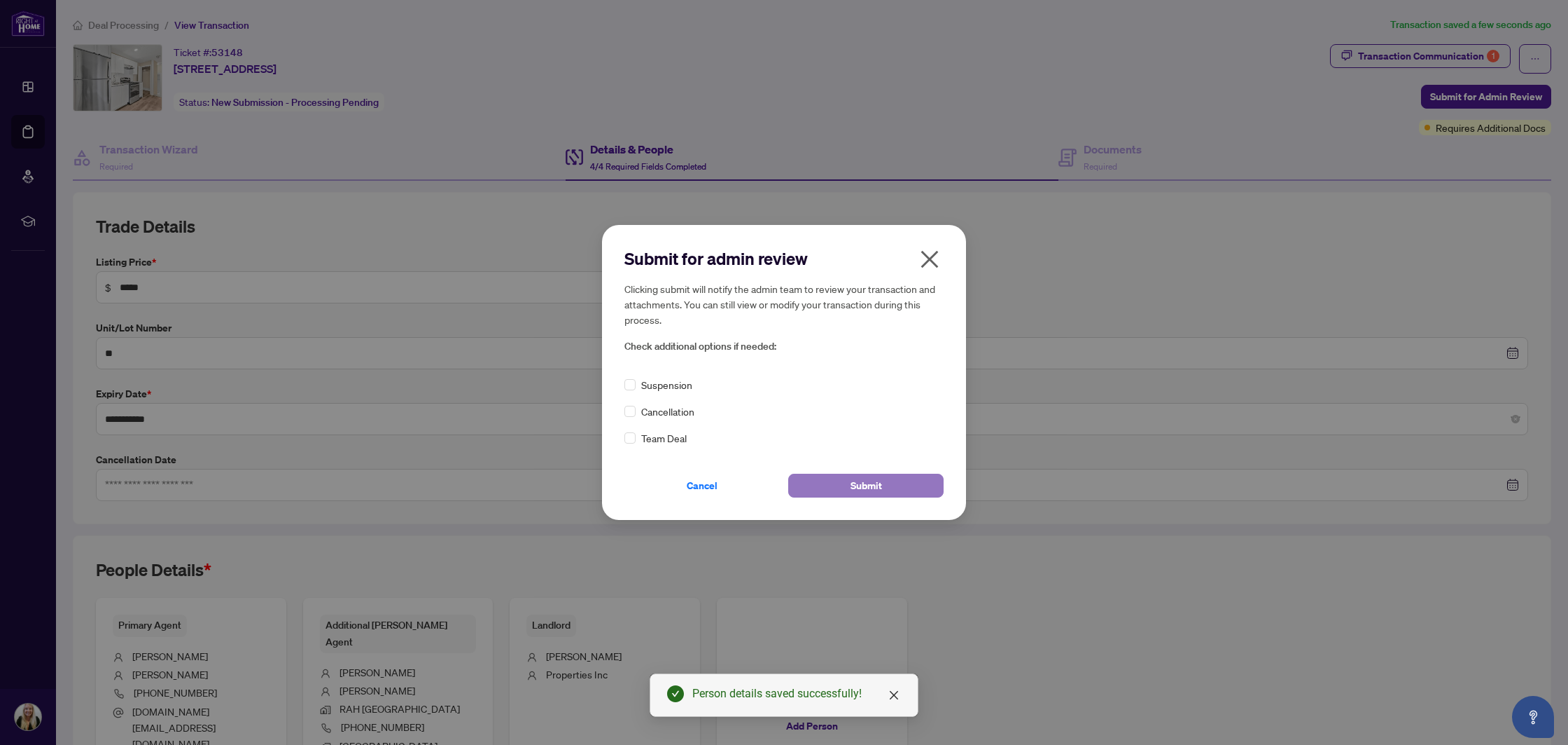
click at [881, 486] on span "Submit" at bounding box center [866, 486] width 31 height 22
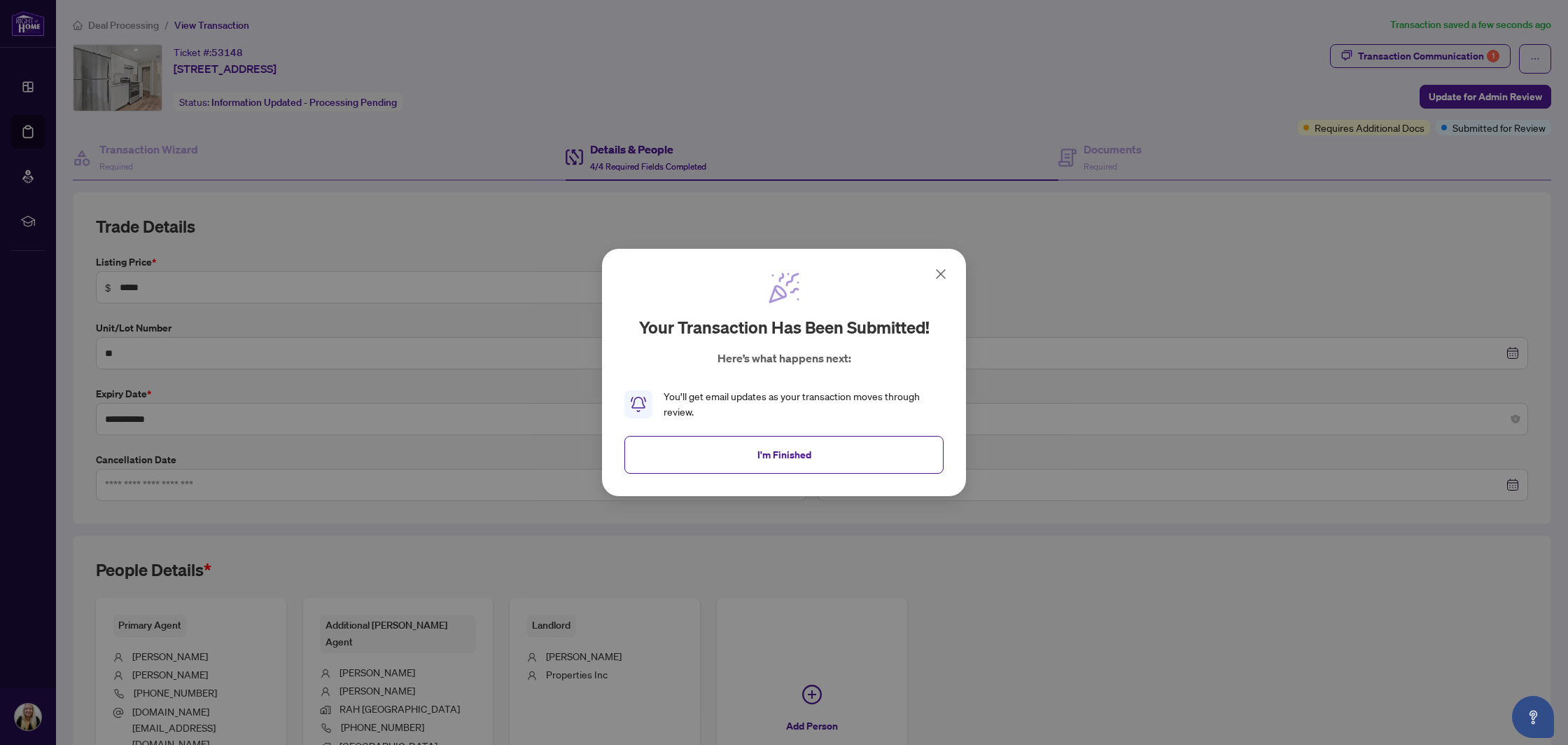
drag, startPoint x: 732, startPoint y: 455, endPoint x: 710, endPoint y: 451, distance: 22.4
click at [732, 455] on button "I'm Finished" at bounding box center [784, 454] width 320 height 38
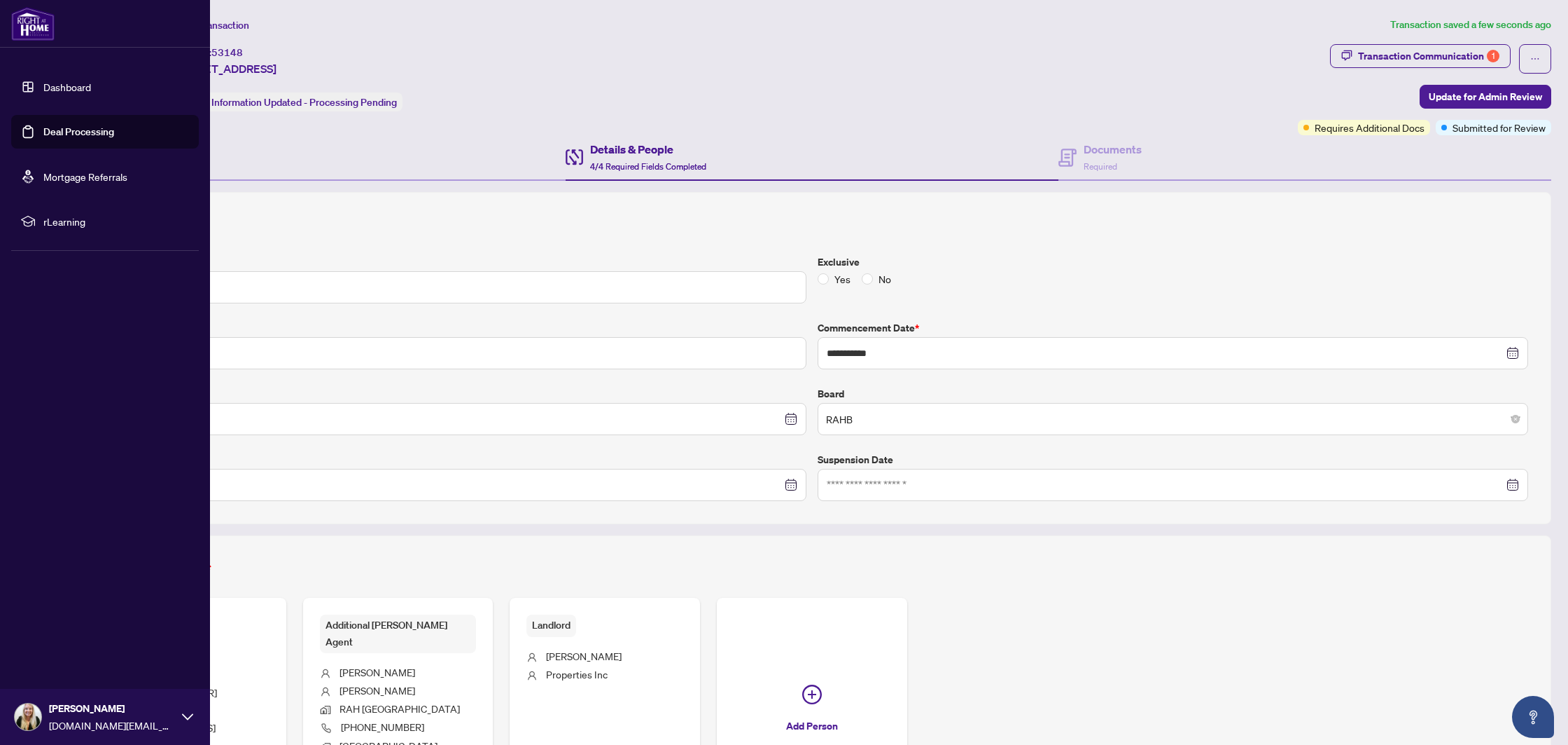
click at [73, 138] on link "Deal Processing" at bounding box center [78, 132] width 71 height 13
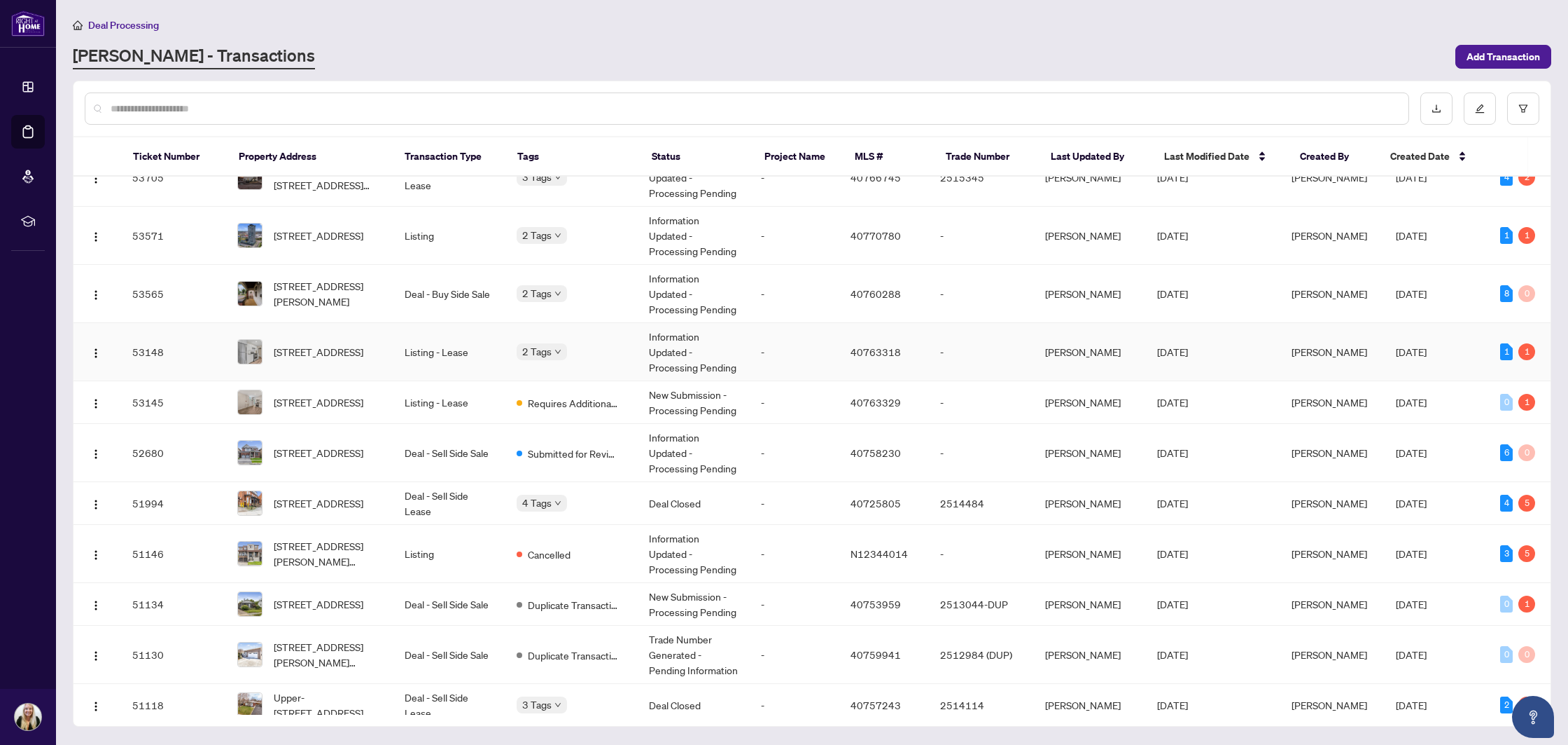
scroll to position [155, 0]
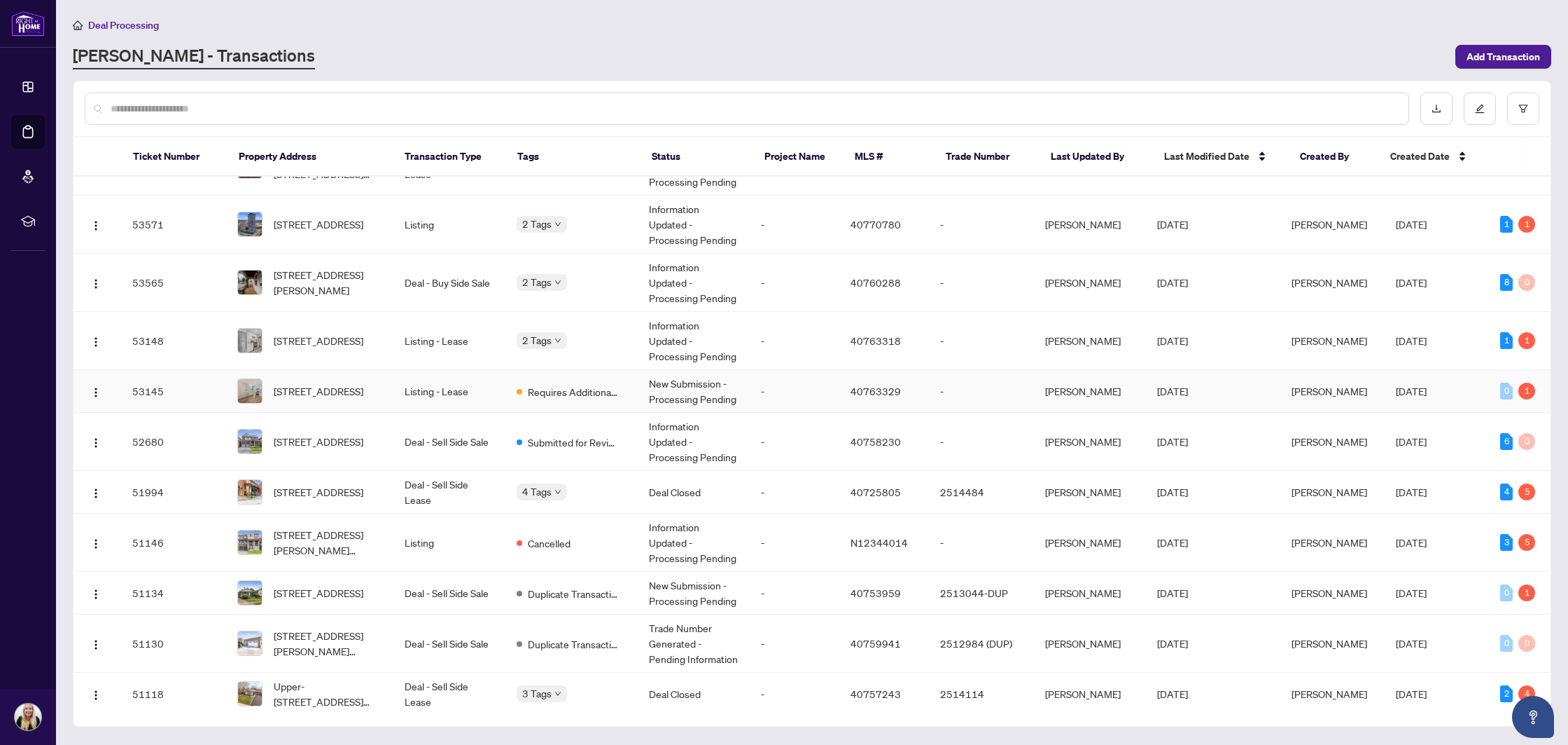
click at [648, 387] on td "New Submission - Processing Pending" at bounding box center [693, 390] width 112 height 42
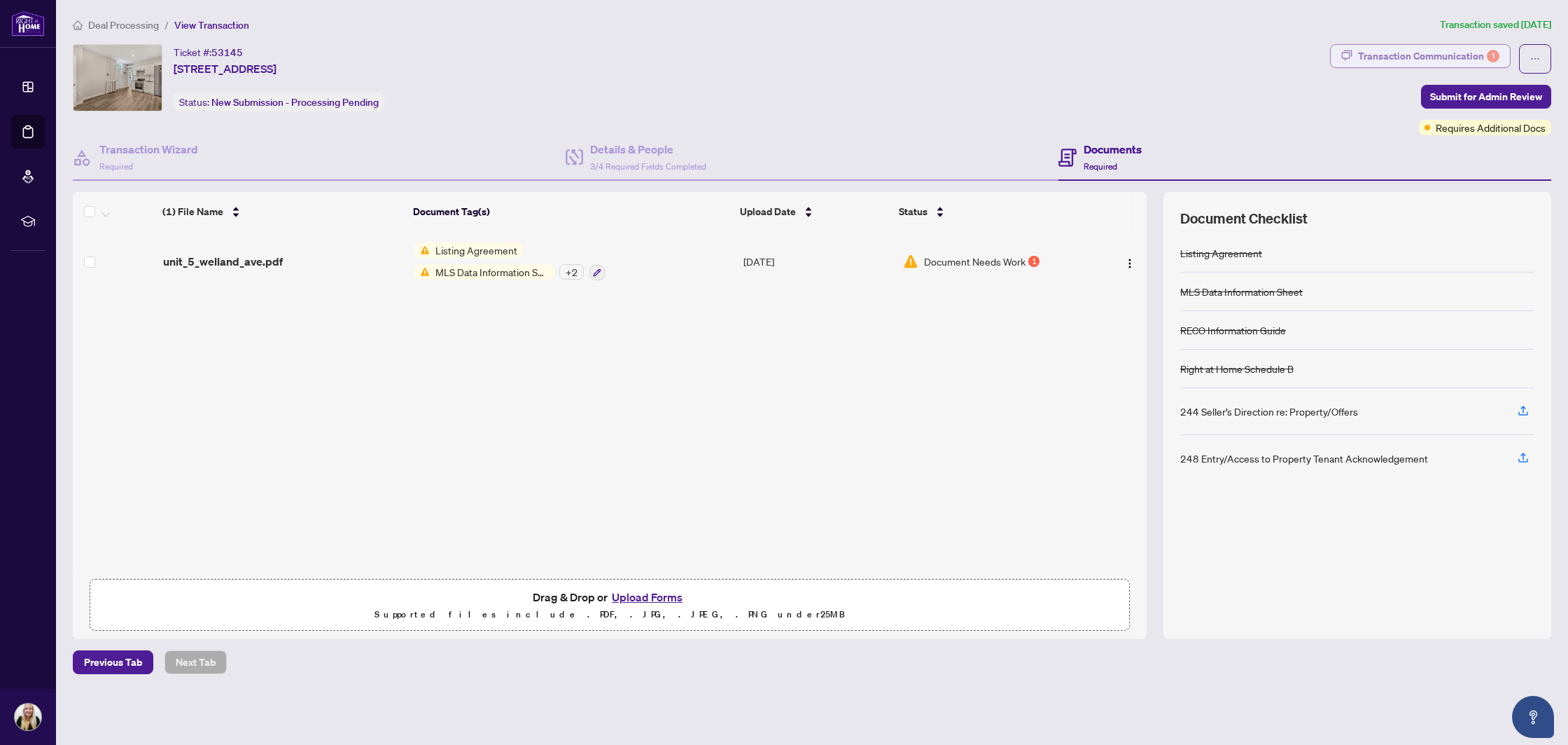
click at [1422, 53] on div "Transaction Communication 1" at bounding box center [1429, 56] width 141 height 22
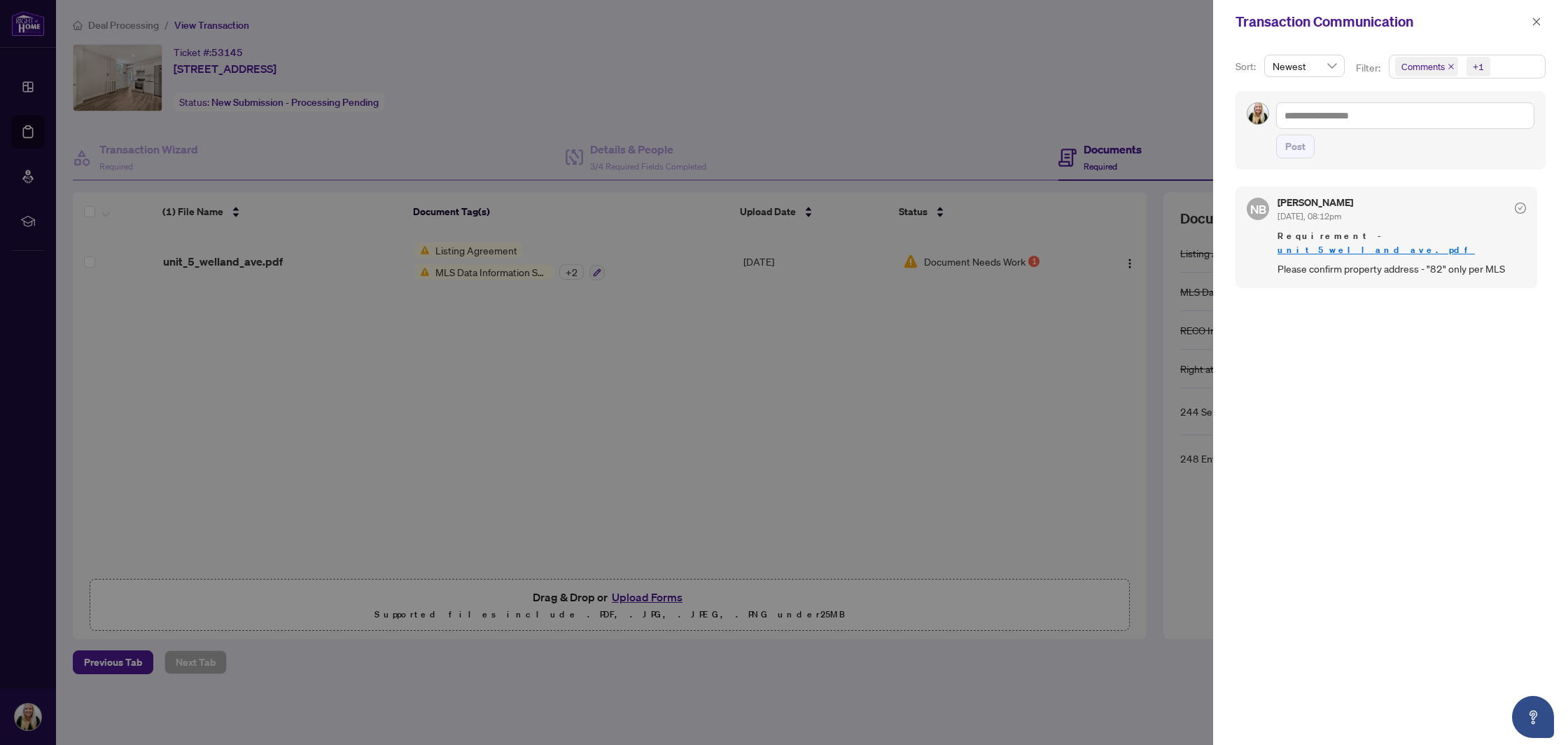
click at [807, 285] on div at bounding box center [784, 372] width 1568 height 745
click at [1538, 19] on icon "close" at bounding box center [1537, 22] width 7 height 7
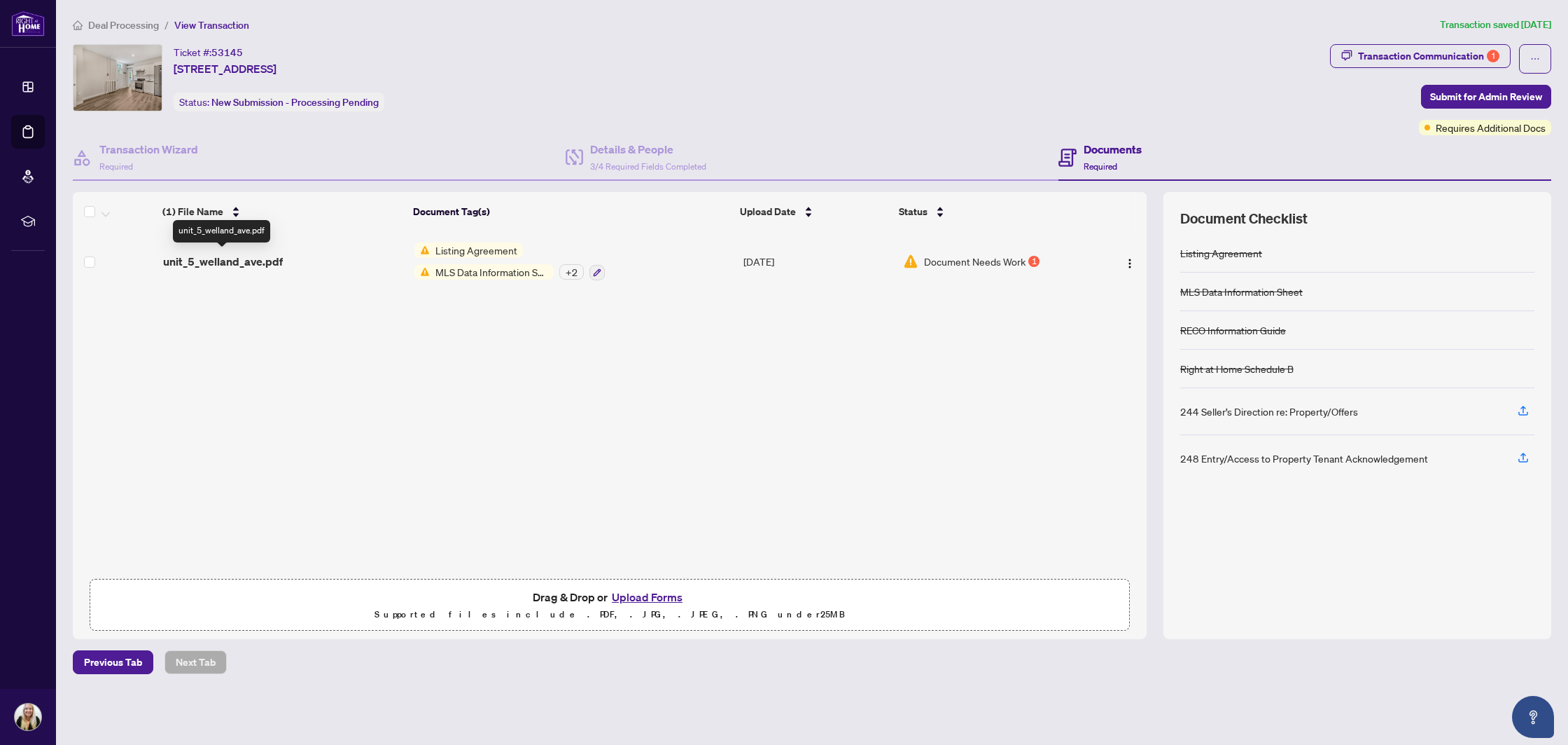
click at [236, 260] on span "unit_5_welland_ave.pdf" at bounding box center [223, 261] width 120 height 17
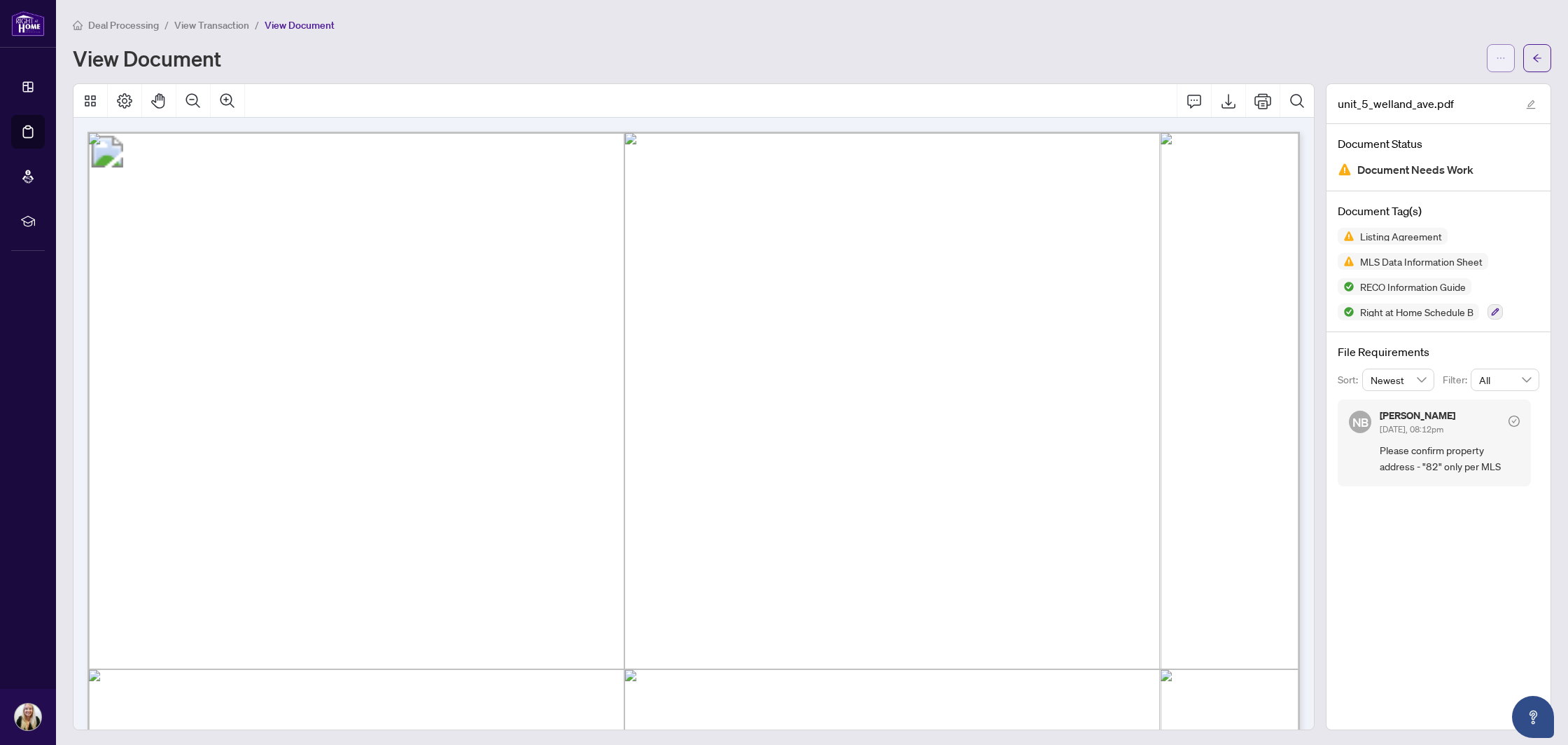
click at [1494, 55] on button "button" at bounding box center [1501, 58] width 28 height 28
click at [1434, 86] on span "Download" at bounding box center [1451, 88] width 106 height 16
